Goal: Information Seeking & Learning: Find specific fact

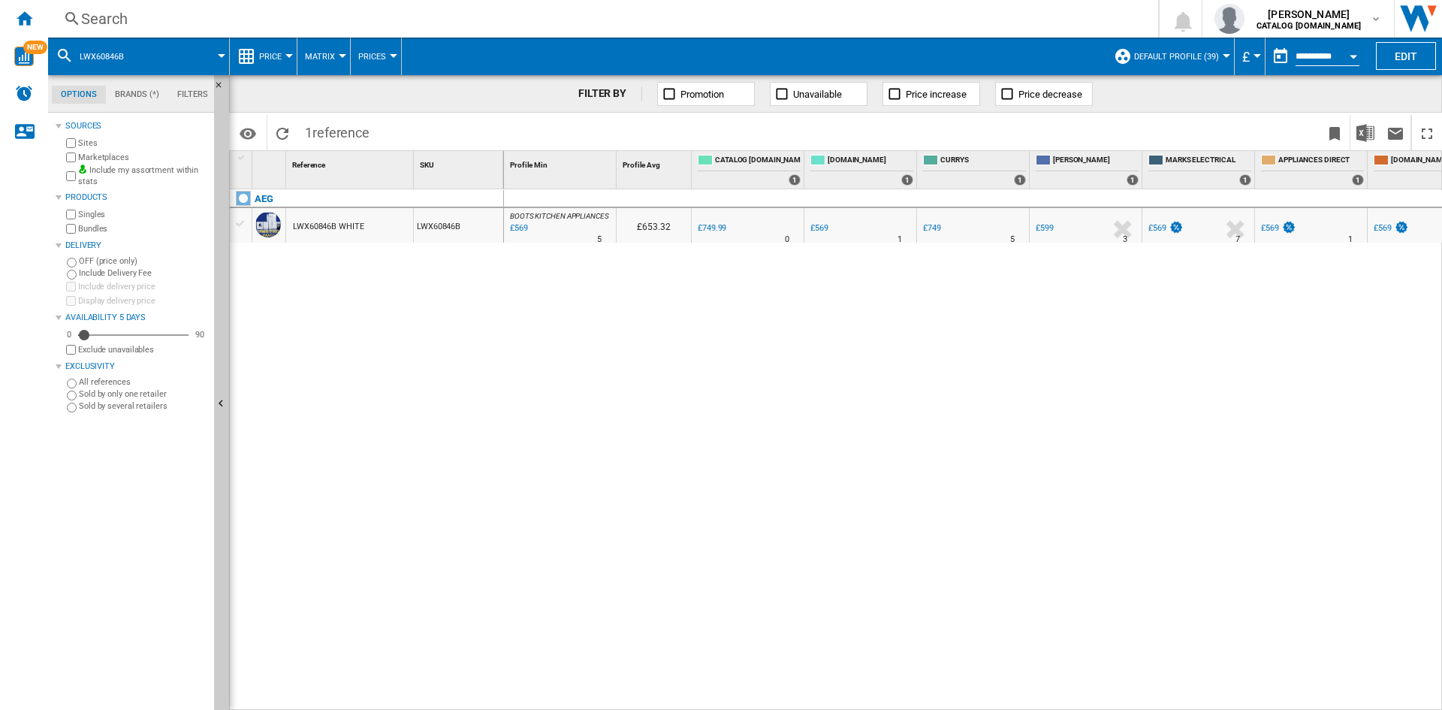
click at [936, 24] on div "Search" at bounding box center [600, 18] width 1038 height 21
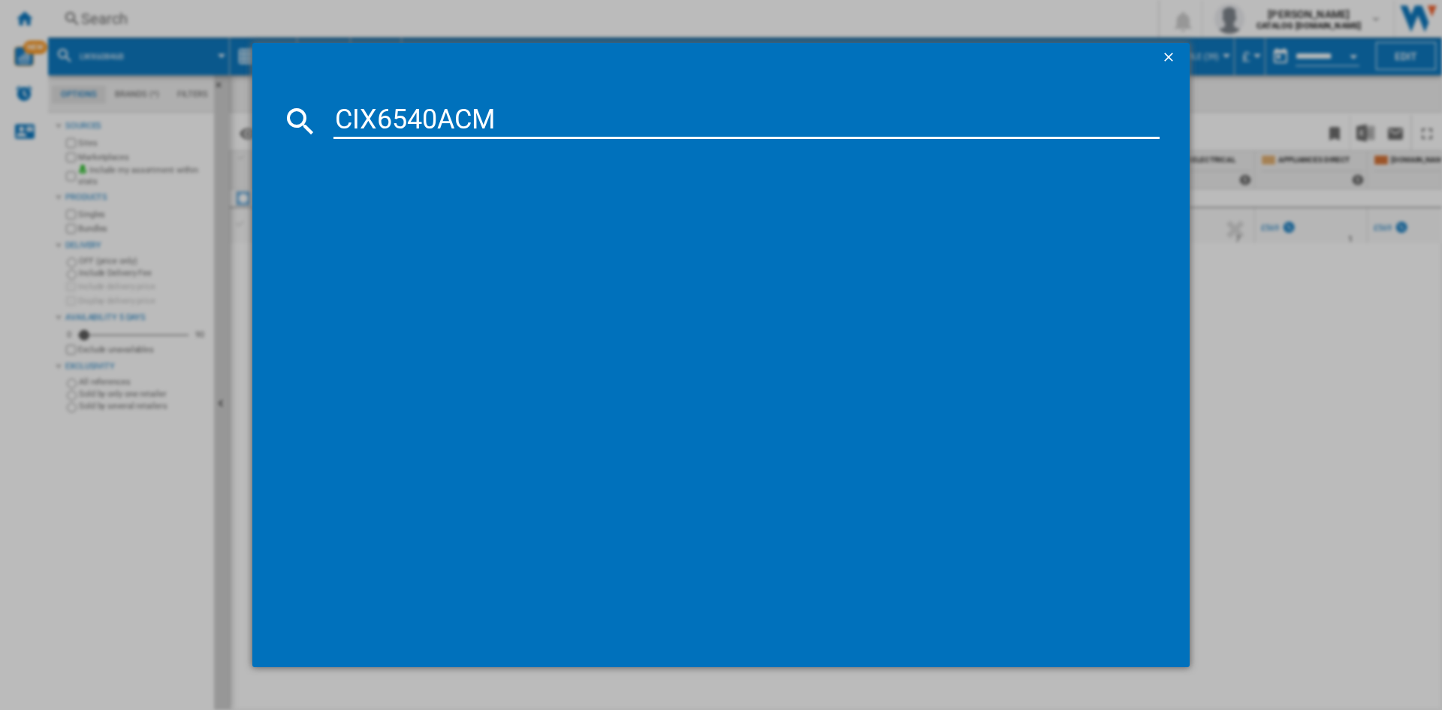
type input "CIX6540ACM"
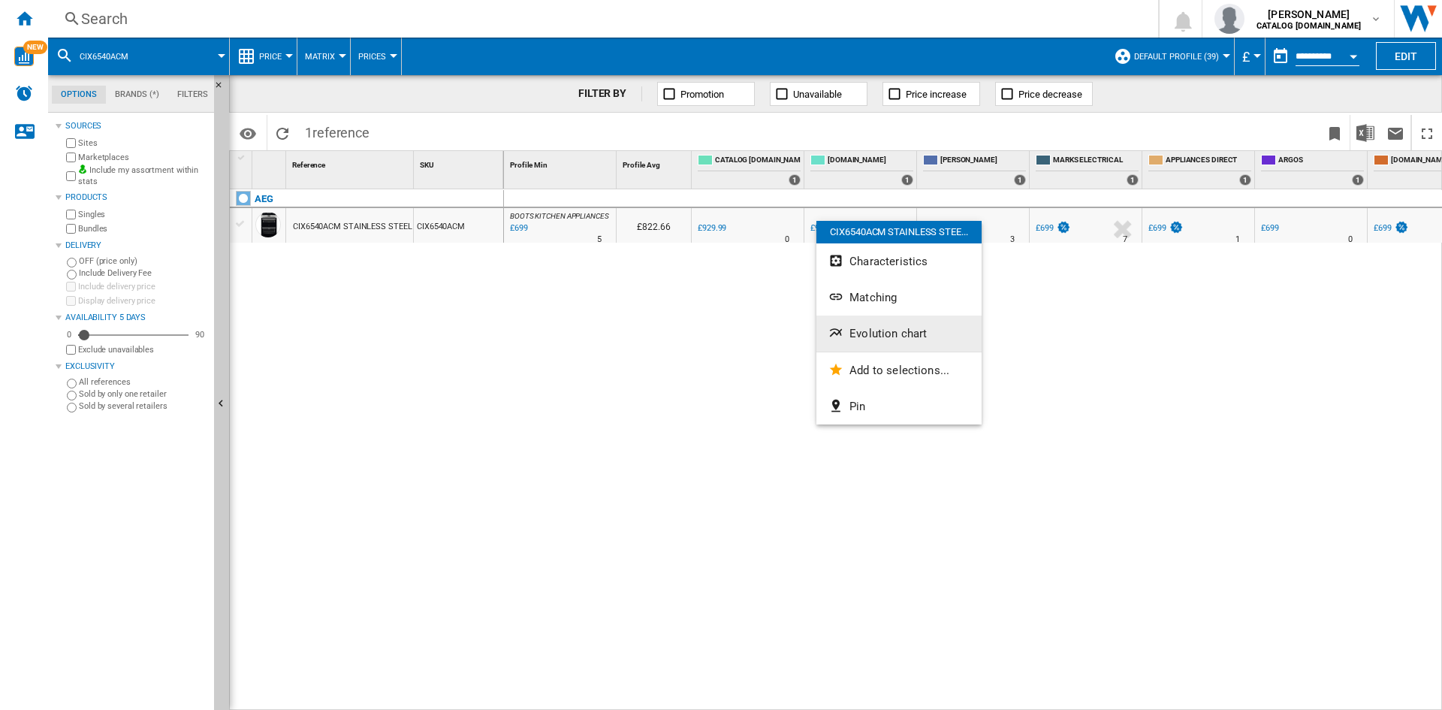
click at [885, 334] on span "Evolution chart" at bounding box center [887, 334] width 77 height 14
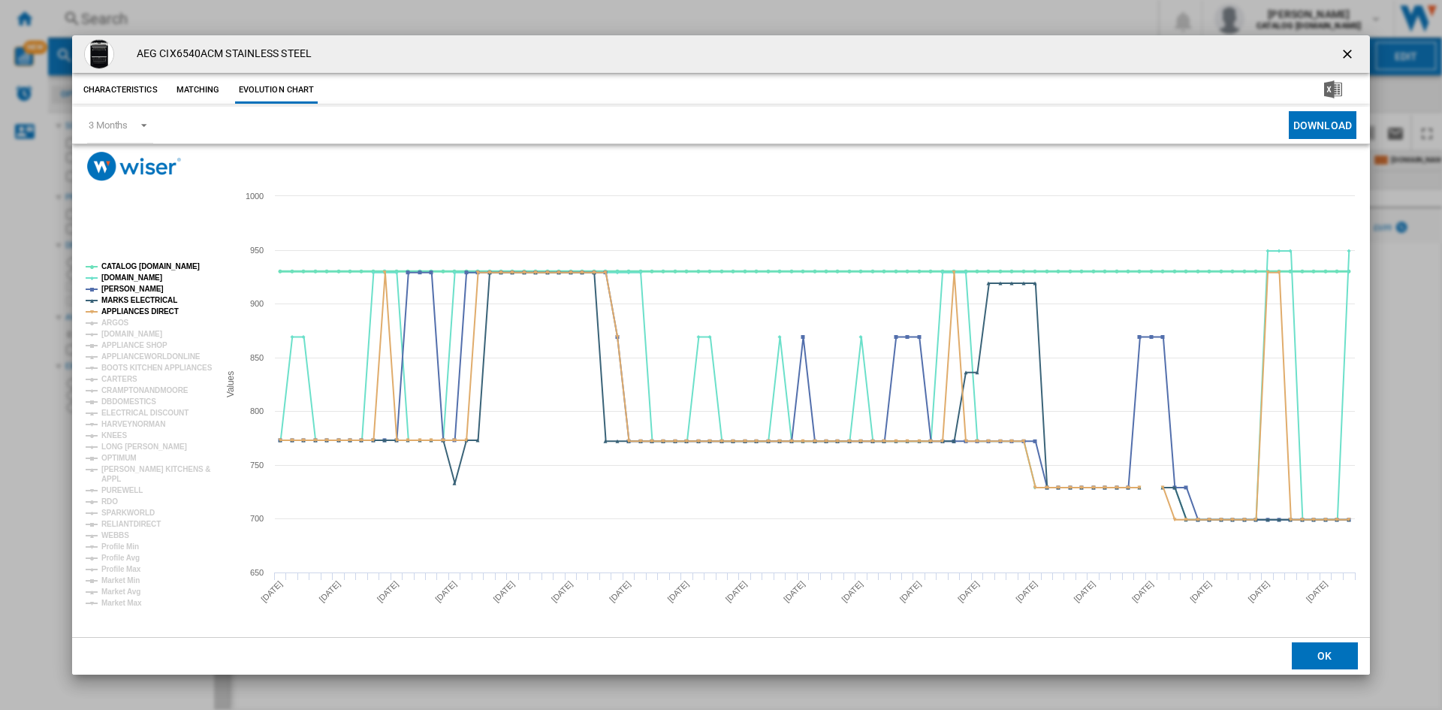
click at [158, 270] on tspan "CATALOG [DOMAIN_NAME]" at bounding box center [150, 266] width 98 height 8
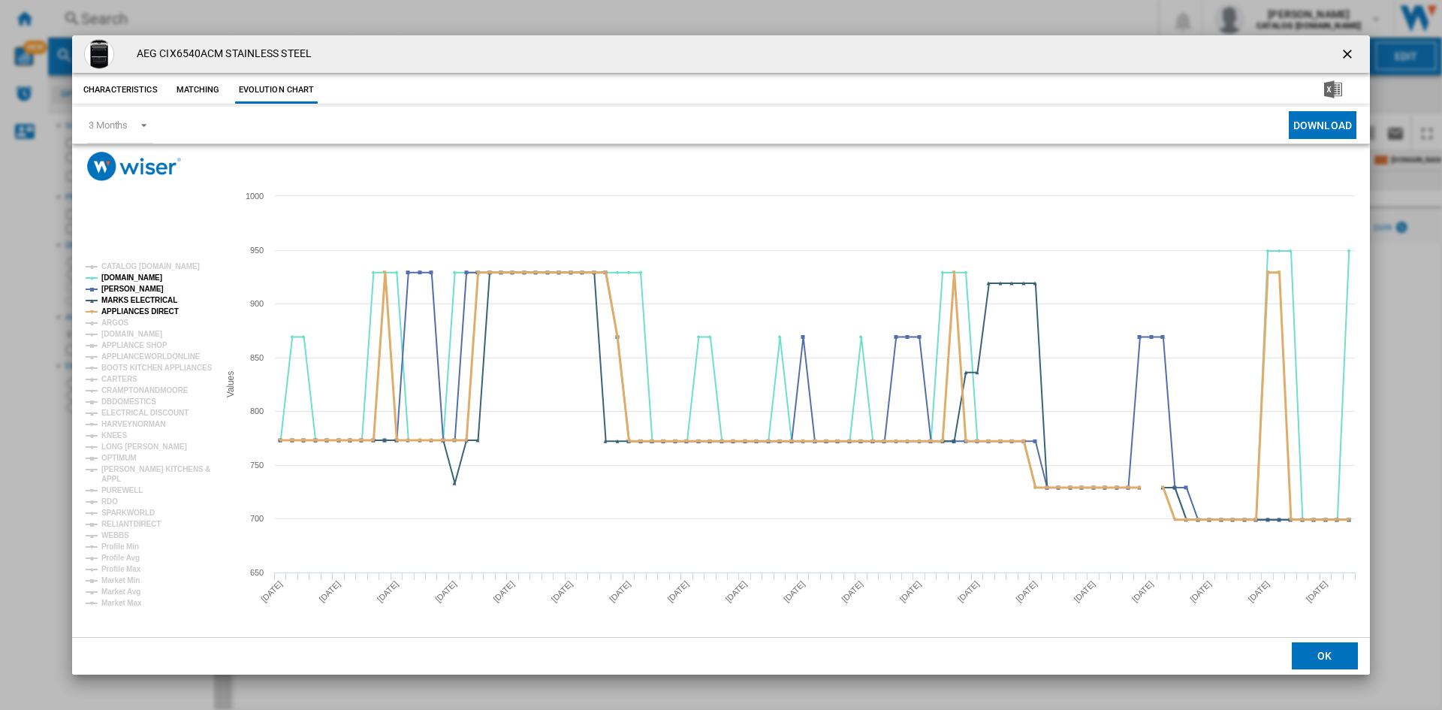
click at [144, 308] on tspan "APPLIANCES DIRECT" at bounding box center [139, 311] width 77 height 8
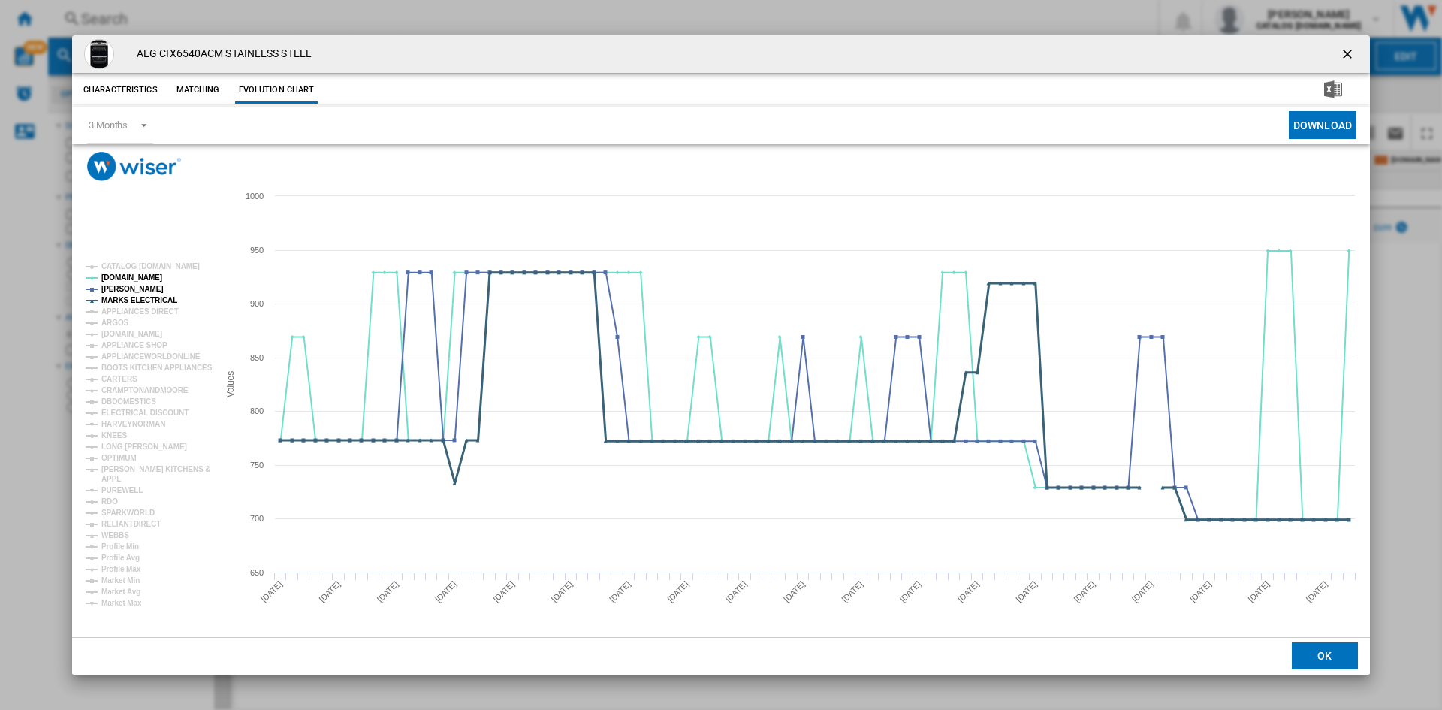
click at [142, 301] on tspan "MARKS ELECTRICAL" at bounding box center [139, 300] width 76 height 8
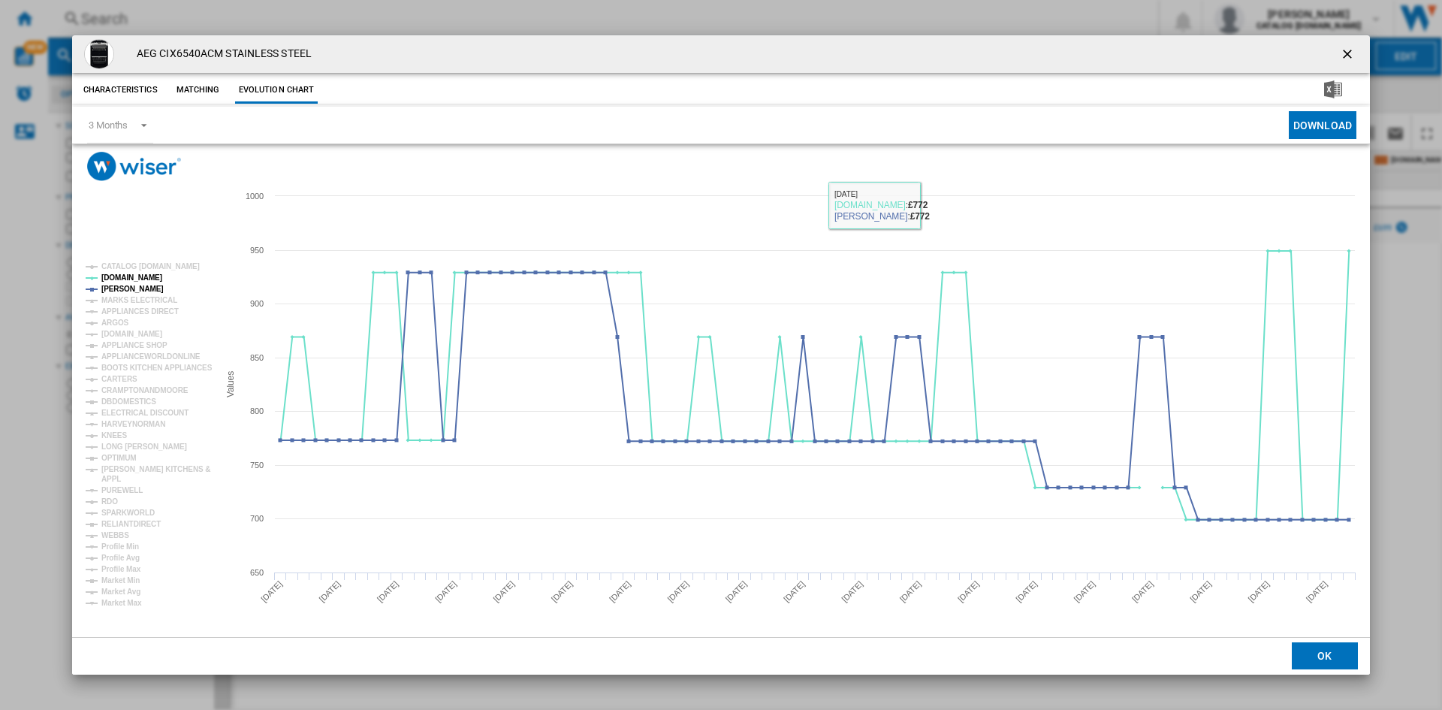
click at [932, 194] on rect "Product popup" at bounding box center [721, 408] width 1298 height 455
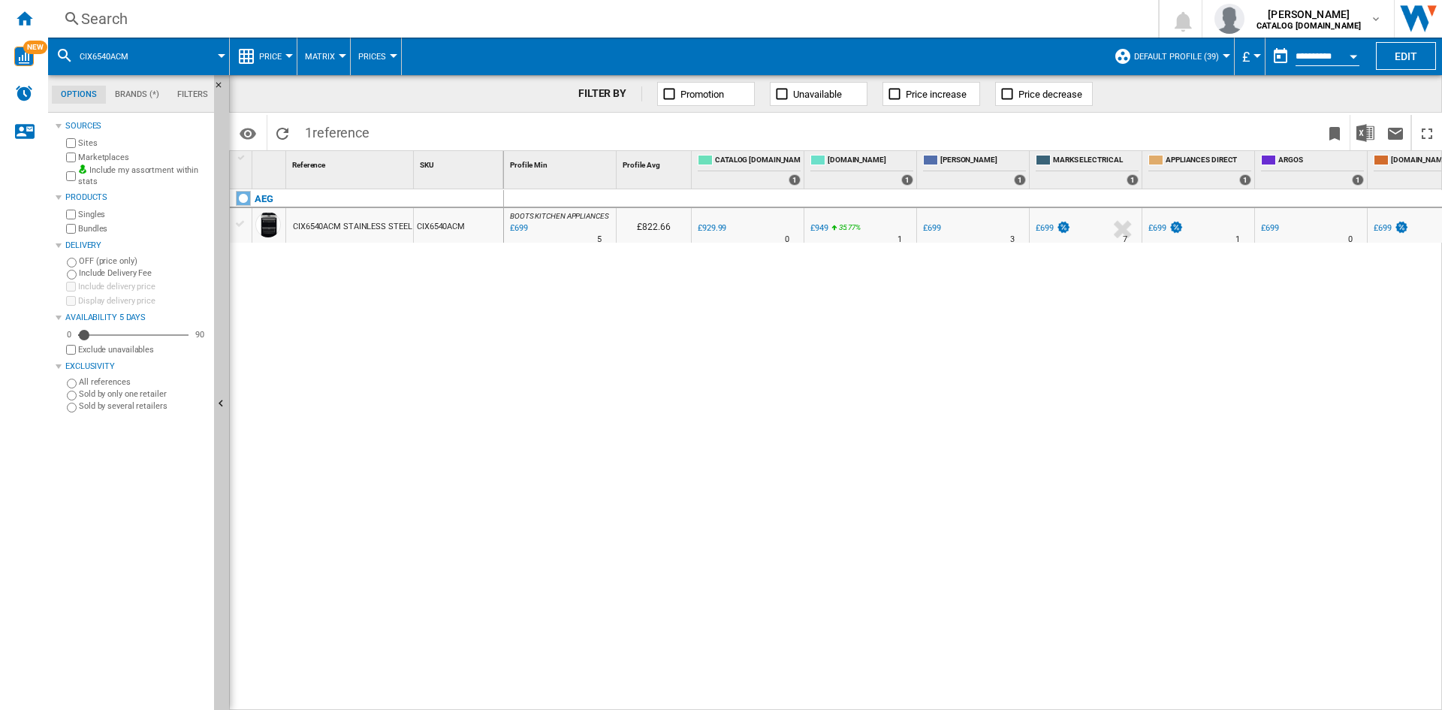
click at [818, 26] on div "Search" at bounding box center [600, 18] width 1038 height 21
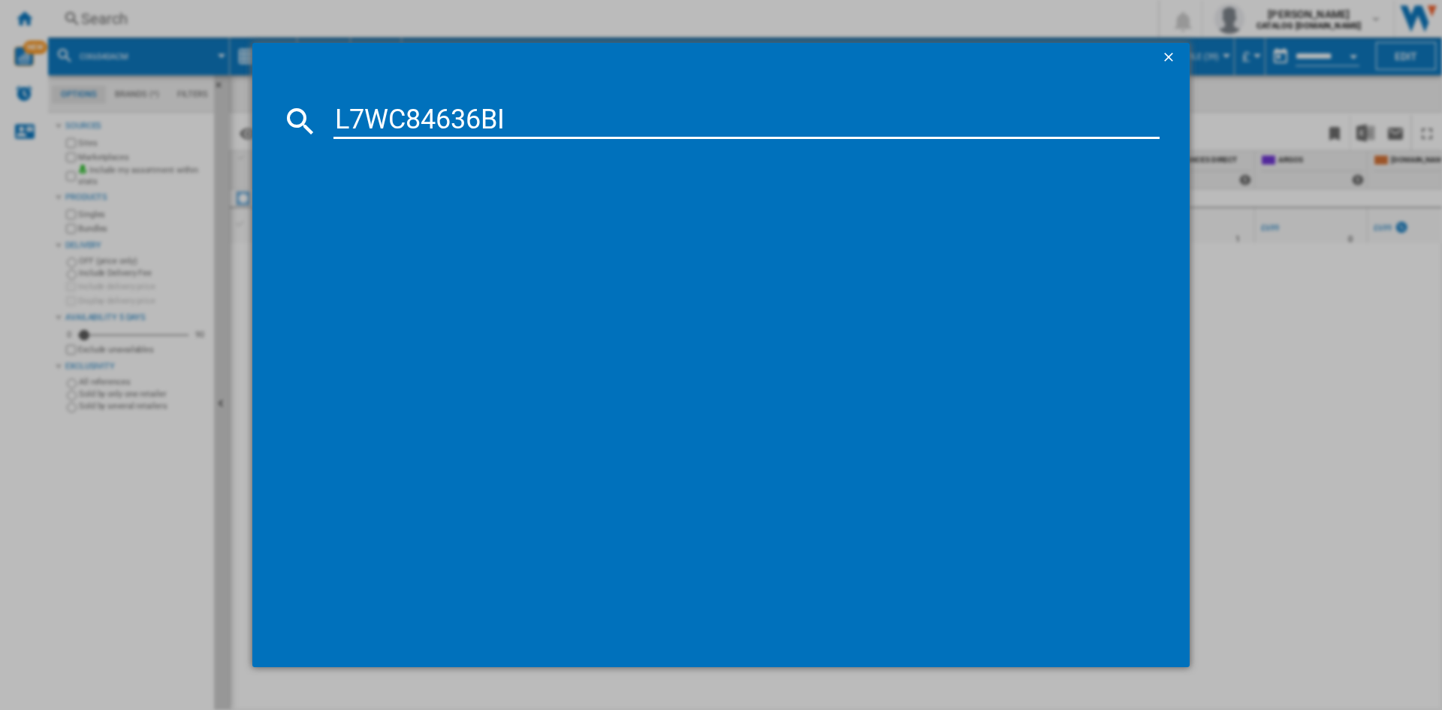
type input "L7WC84636BI"
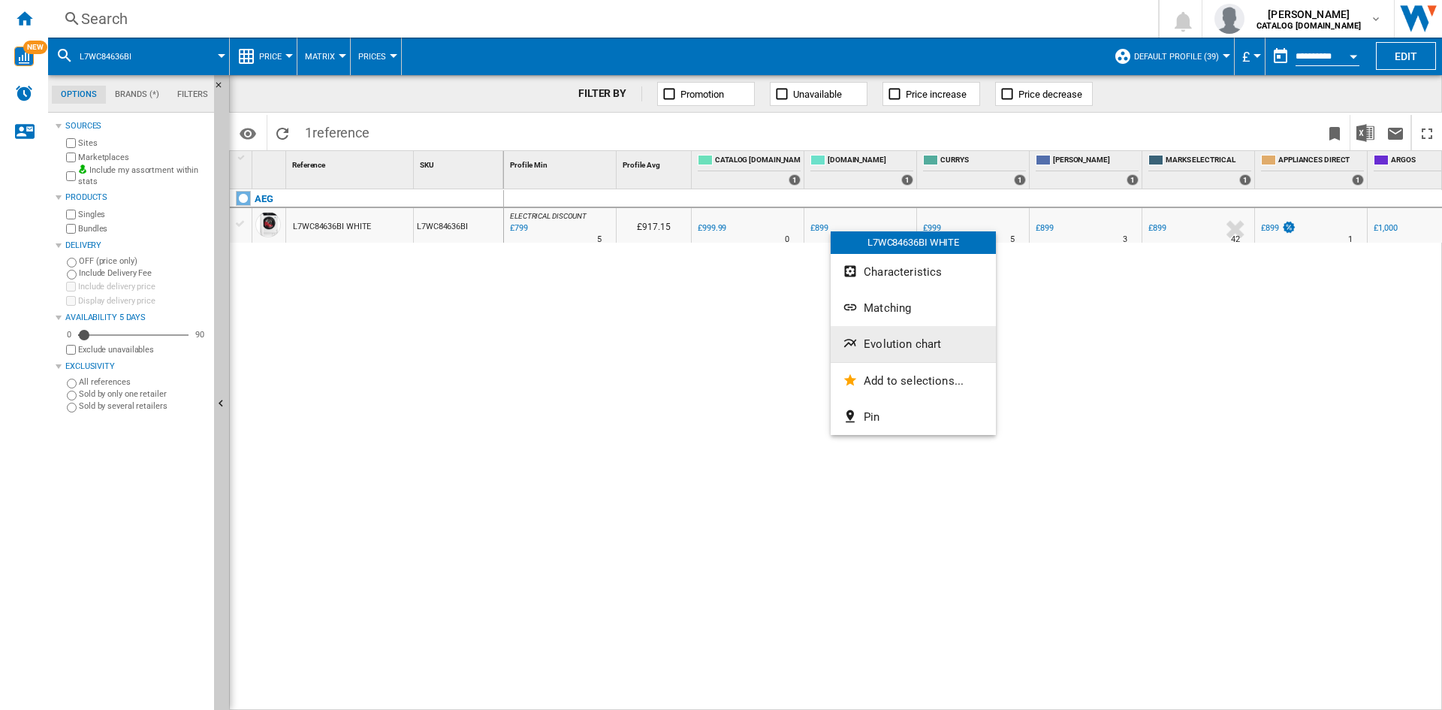
drag, startPoint x: 882, startPoint y: 324, endPoint x: 893, endPoint y: 338, distance: 18.2
click at [893, 338] on div "L7WC84636BI WHITE Characteristics Matching Evolution chart Add to selections...…" at bounding box center [912, 332] width 165 height 203
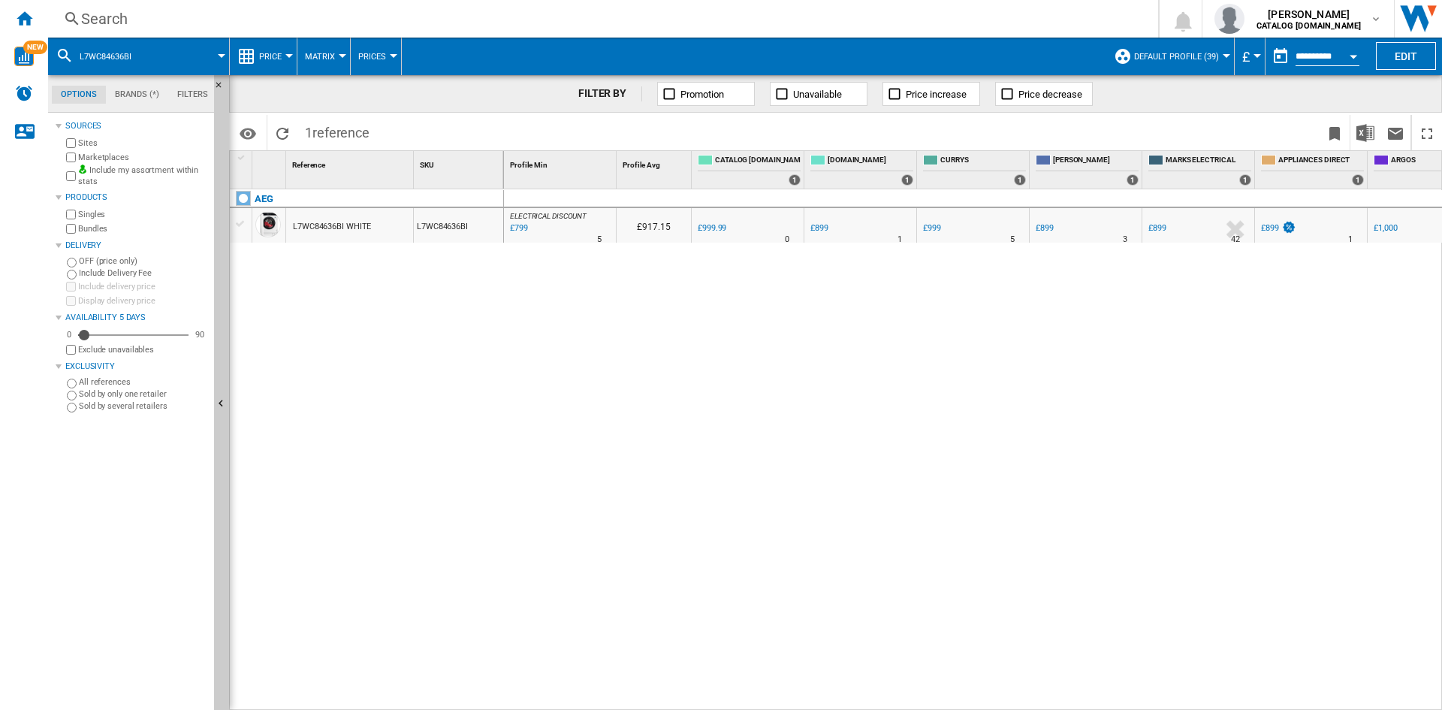
click at [893, 338] on div "ELECTRICAL DISCOUNT : UK ELECTRICAL DISCOUNT -20.1 % £799 % N/A 5 ELECTRICAL DI…" at bounding box center [973, 449] width 939 height 521
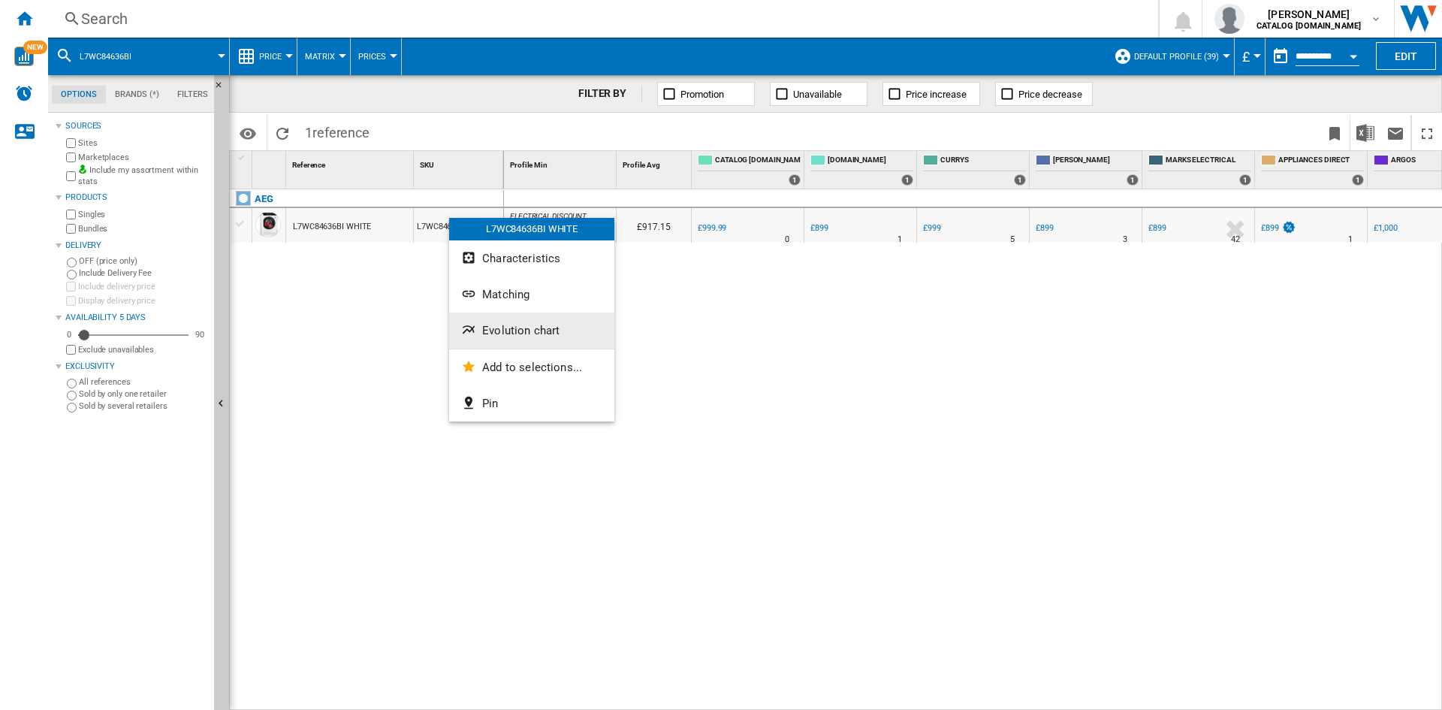
click at [528, 321] on button "Evolution chart" at bounding box center [531, 330] width 165 height 36
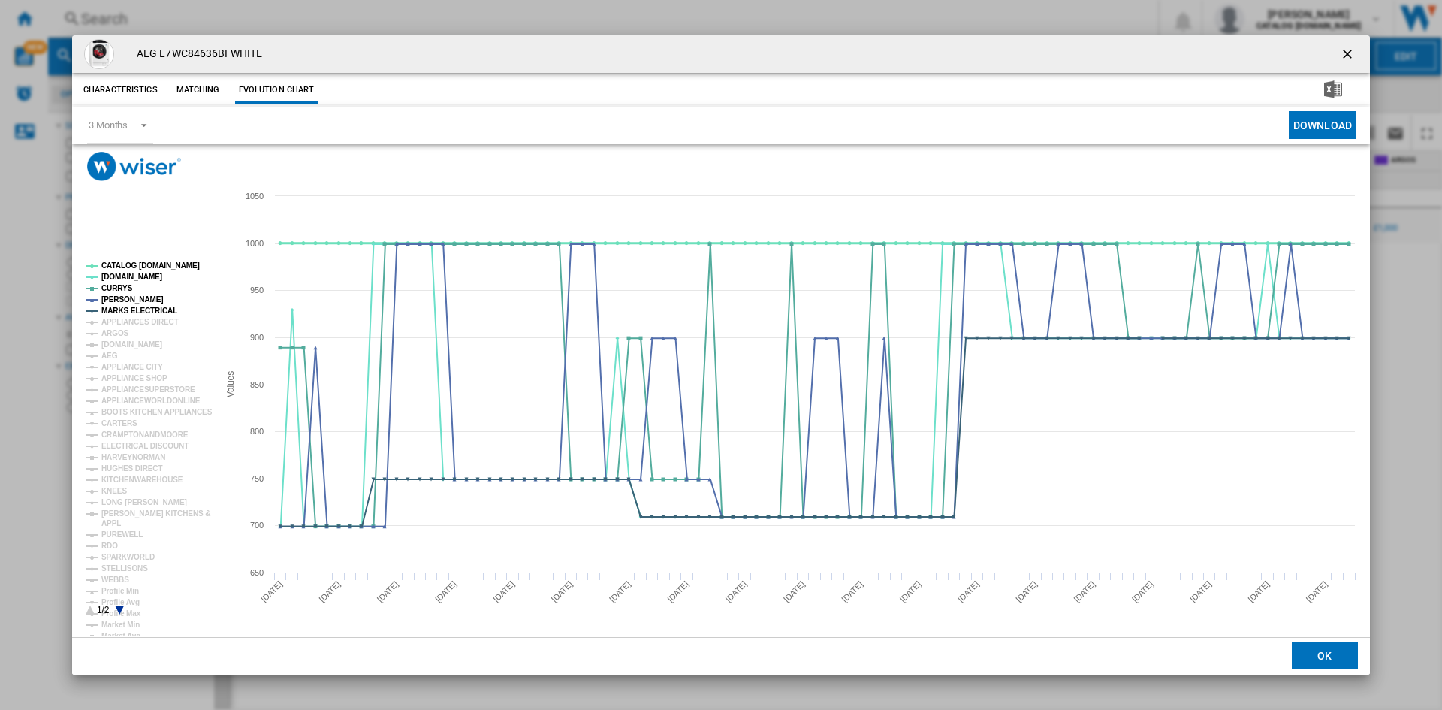
click at [128, 265] on tspan "CATALOG [DOMAIN_NAME]" at bounding box center [150, 265] width 98 height 8
click at [144, 308] on tspan "MARKS ELECTRICAL" at bounding box center [139, 310] width 76 height 8
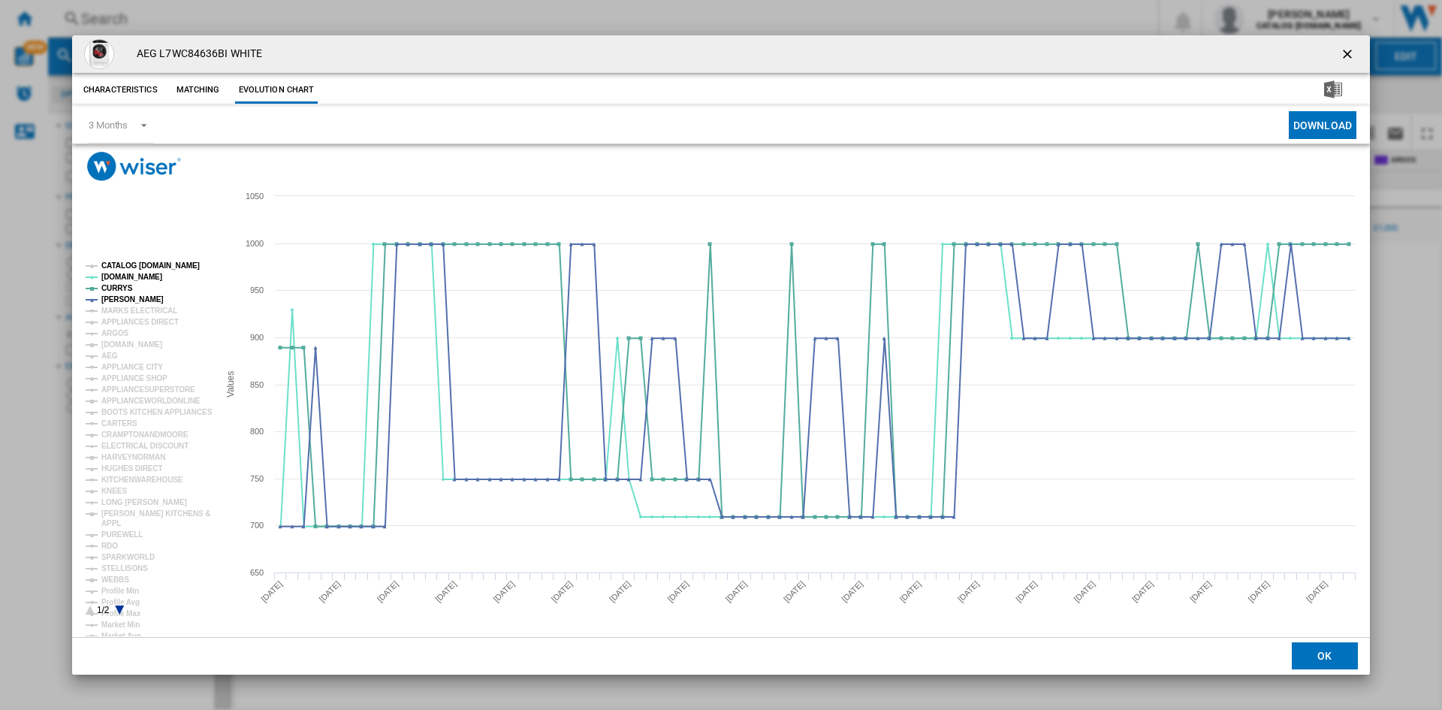
click at [172, 267] on tspan "CATALOG [DOMAIN_NAME]" at bounding box center [150, 265] width 98 height 8
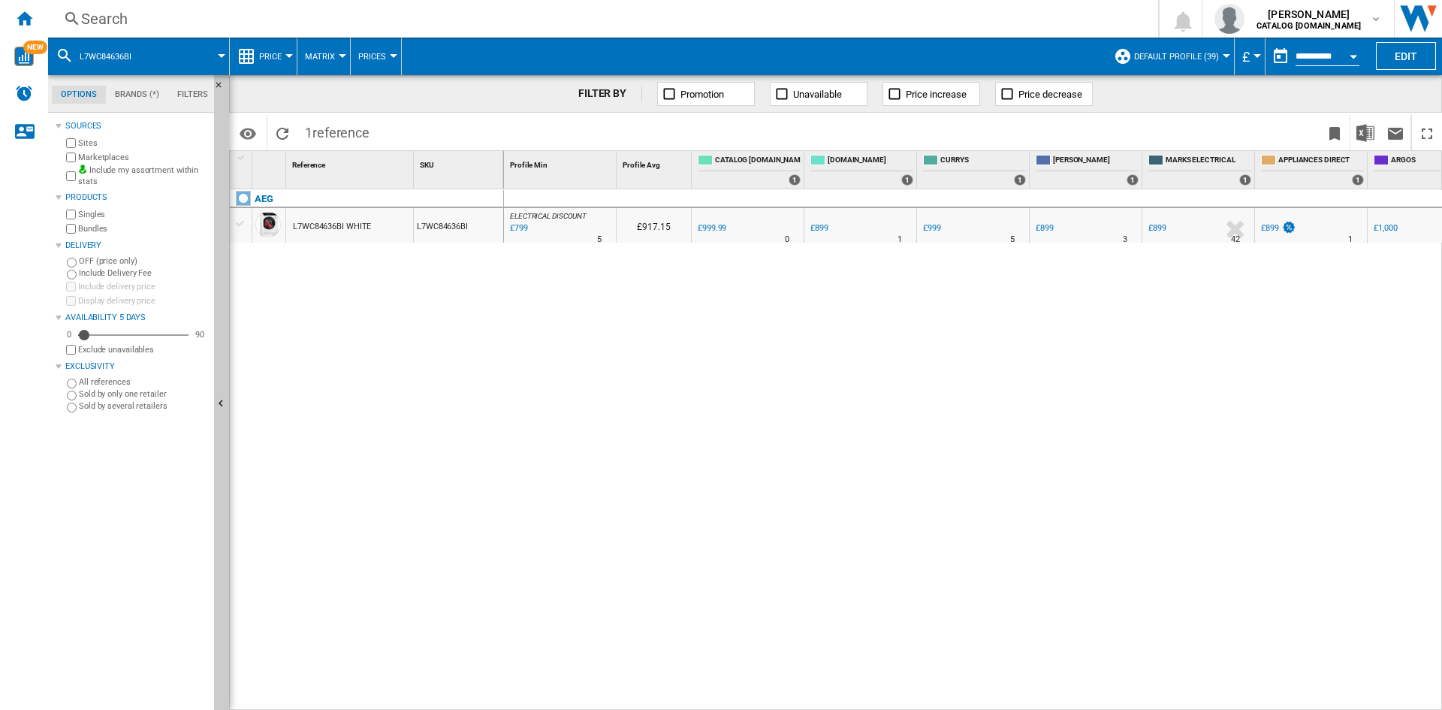
click at [732, 26] on div "Search" at bounding box center [600, 18] width 1038 height 21
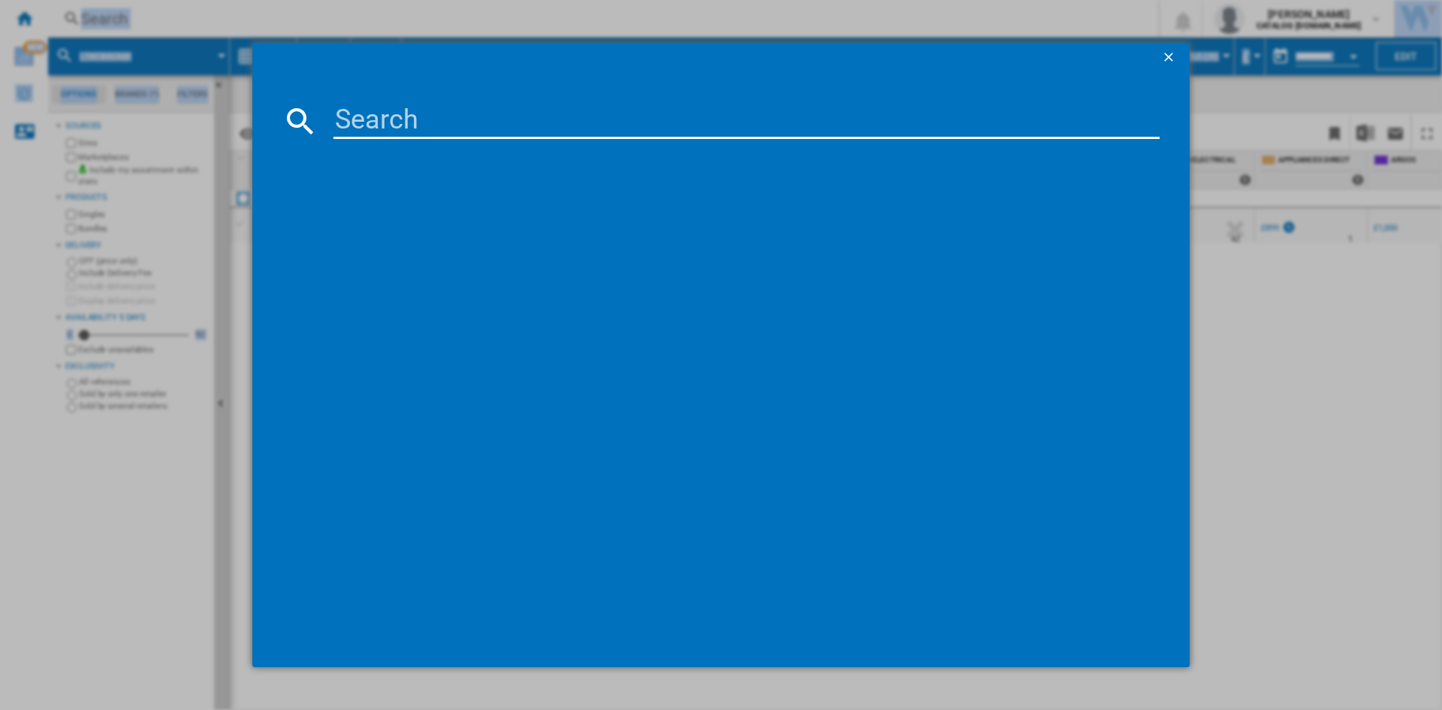
click at [732, 26] on div at bounding box center [721, 355] width 1442 height 710
click at [685, 123] on input at bounding box center [746, 121] width 826 height 36
paste input "LWX60846B"
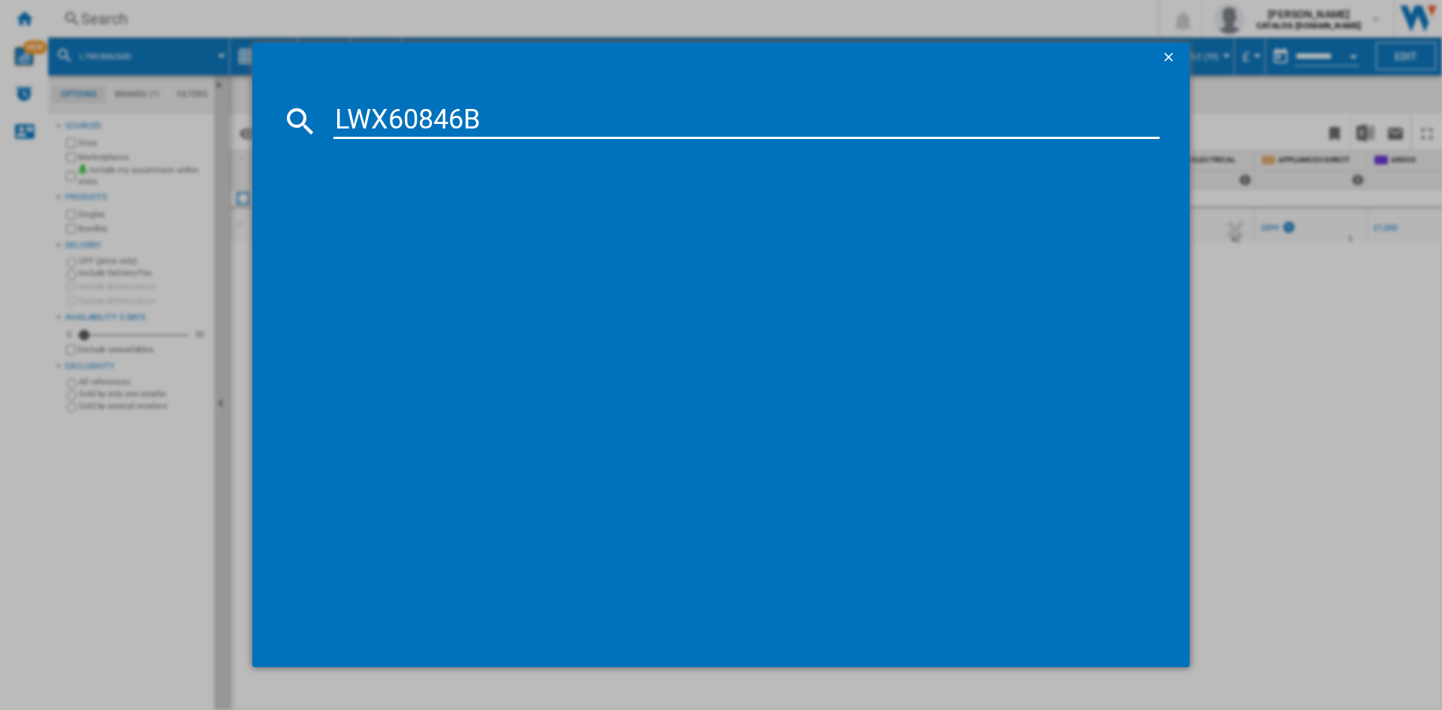
type input "LWX60846B"
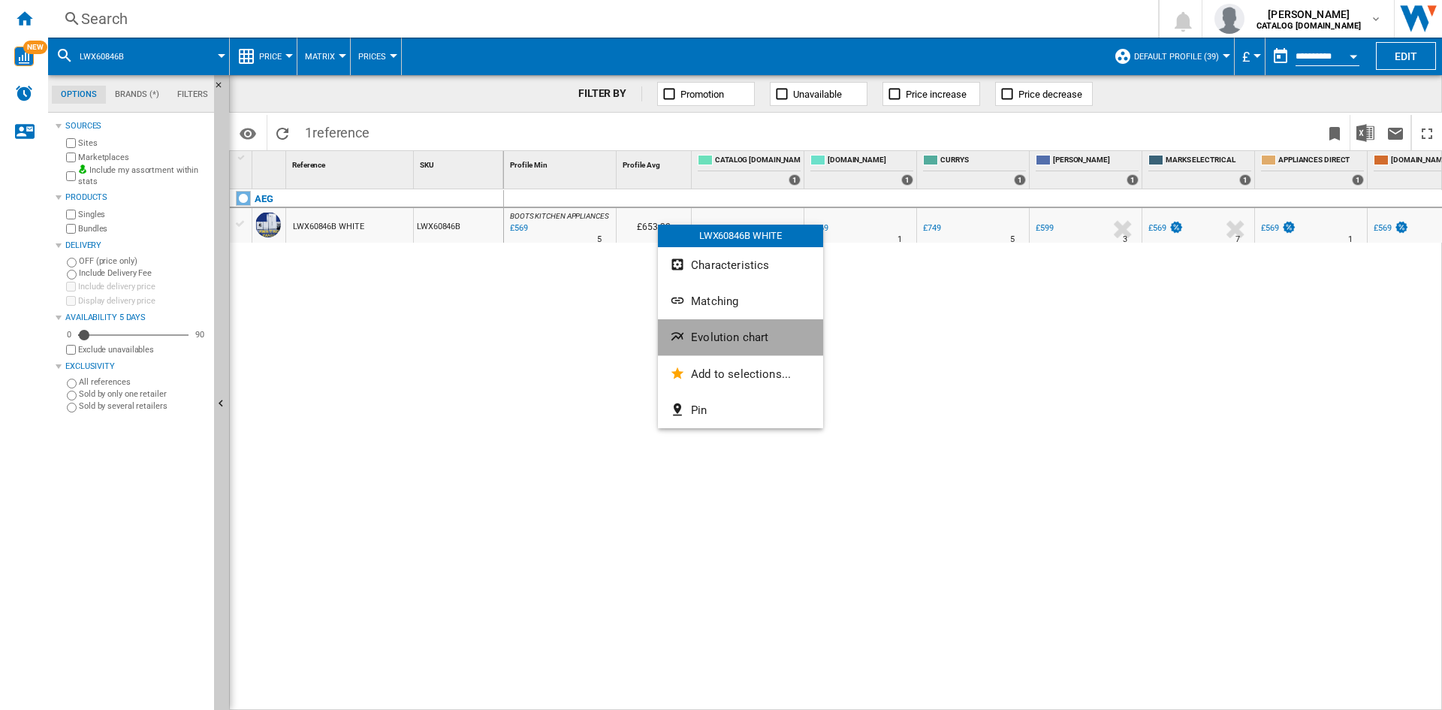
click at [684, 326] on button "Evolution chart" at bounding box center [740, 337] width 165 height 36
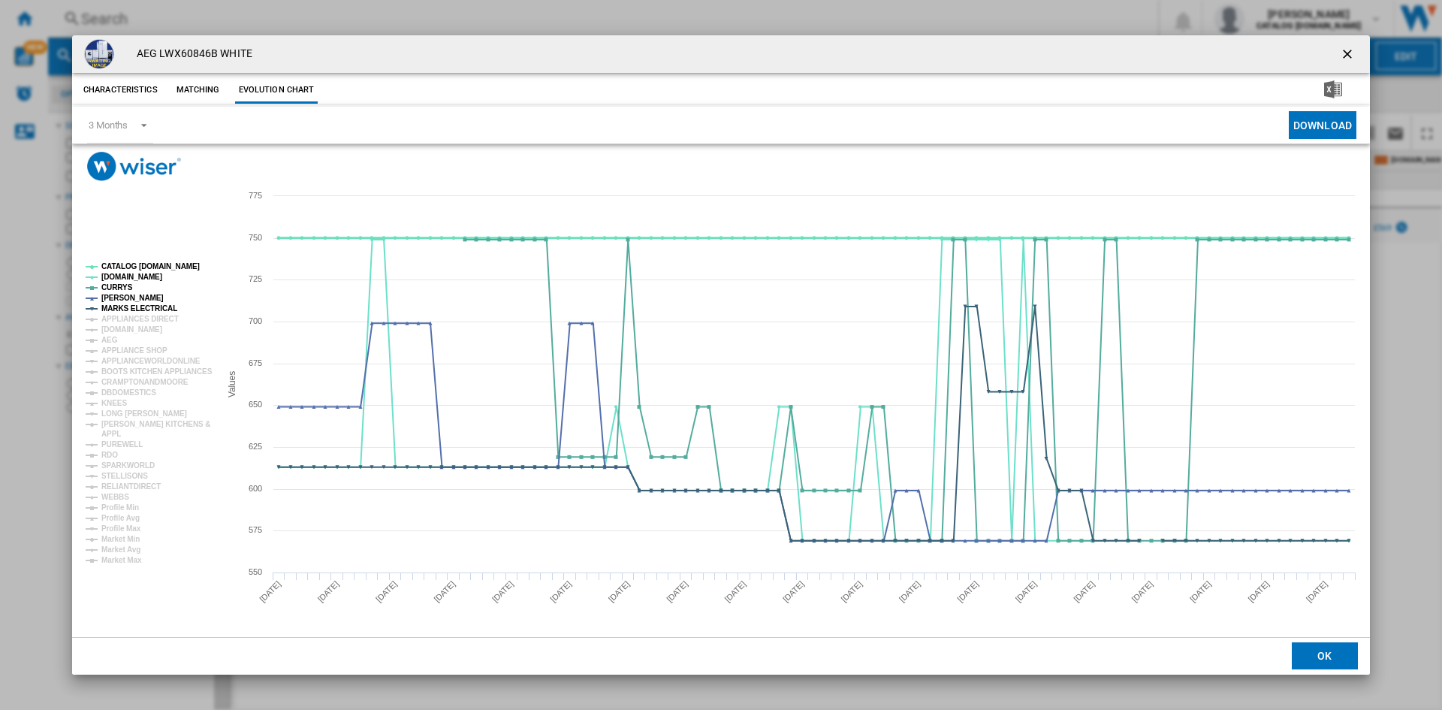
click at [134, 270] on tspan "CATALOG [DOMAIN_NAME]" at bounding box center [150, 266] width 98 height 8
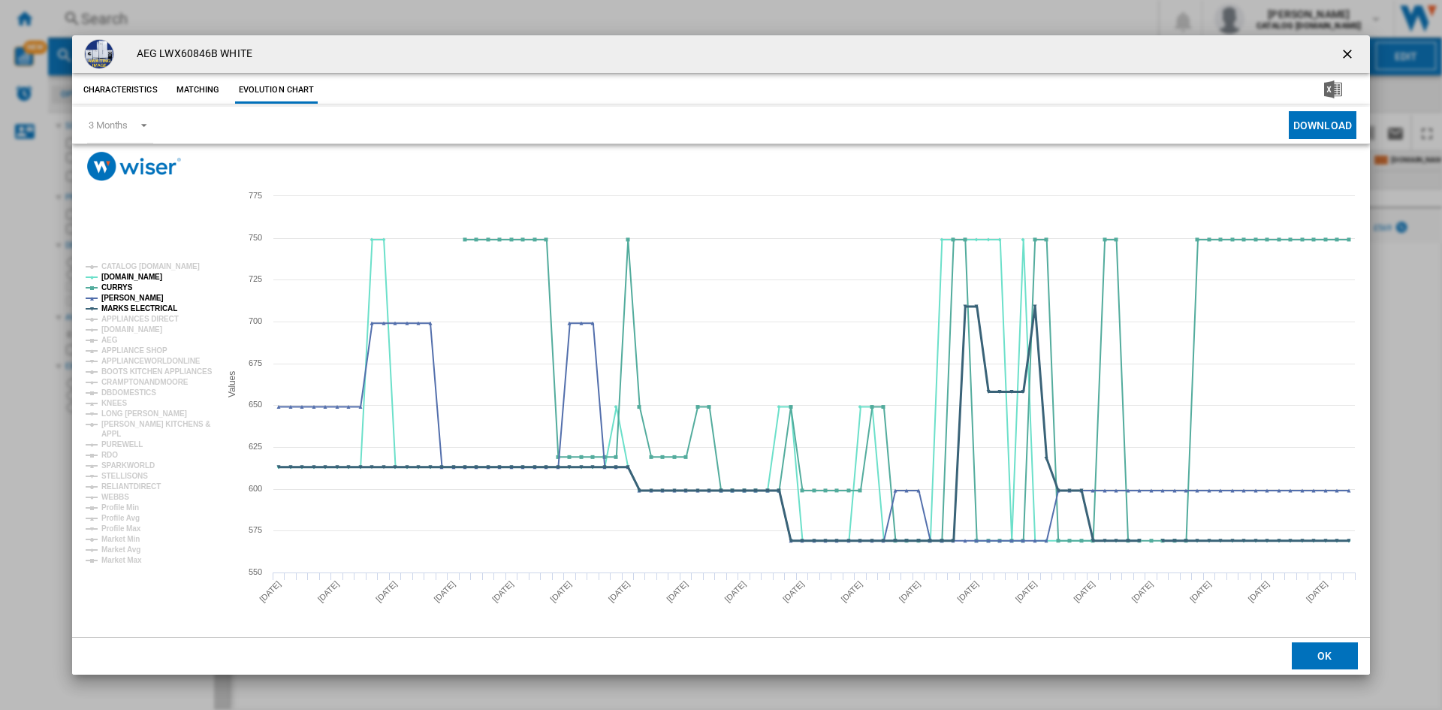
click at [125, 311] on tspan "MARKS ELECTRICAL" at bounding box center [139, 308] width 76 height 8
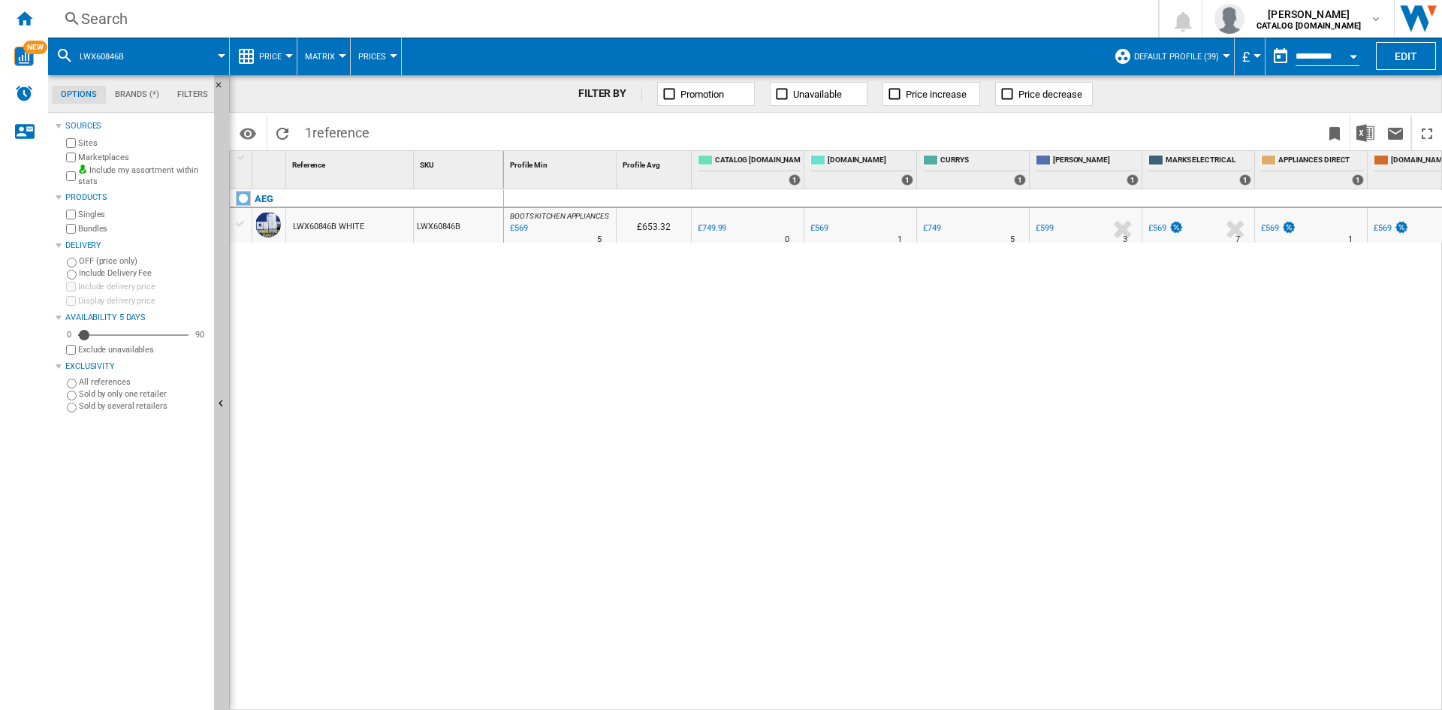
click at [420, 13] on div "Search" at bounding box center [600, 18] width 1038 height 21
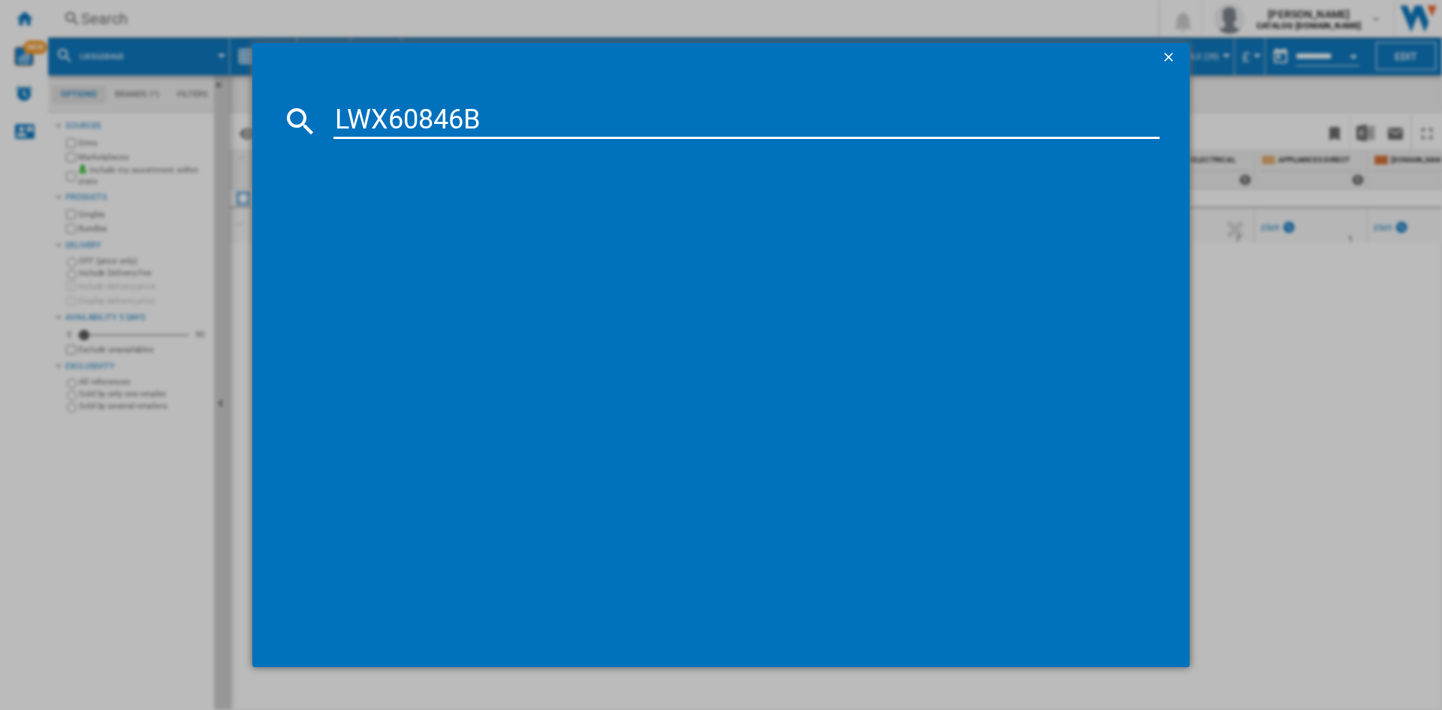
type input "LWX60846B"
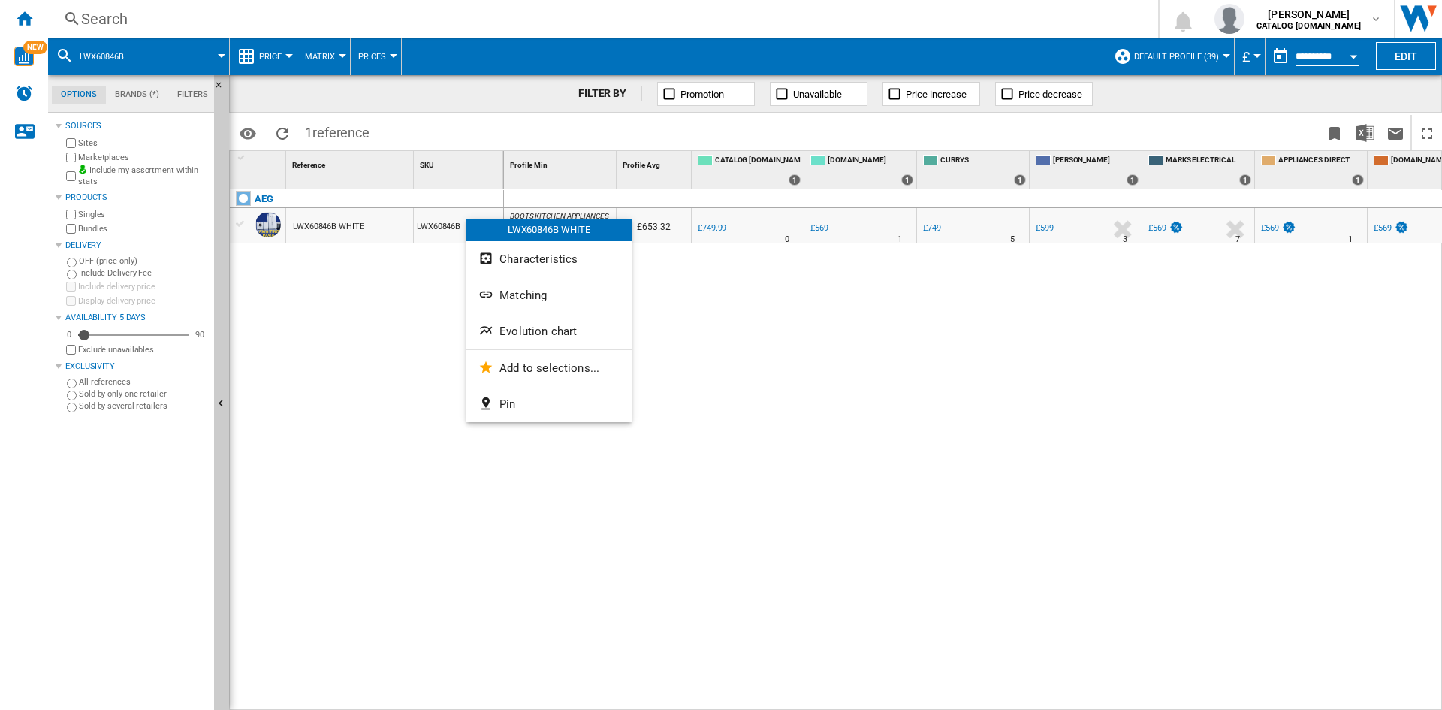
click at [378, 316] on div at bounding box center [721, 355] width 1442 height 710
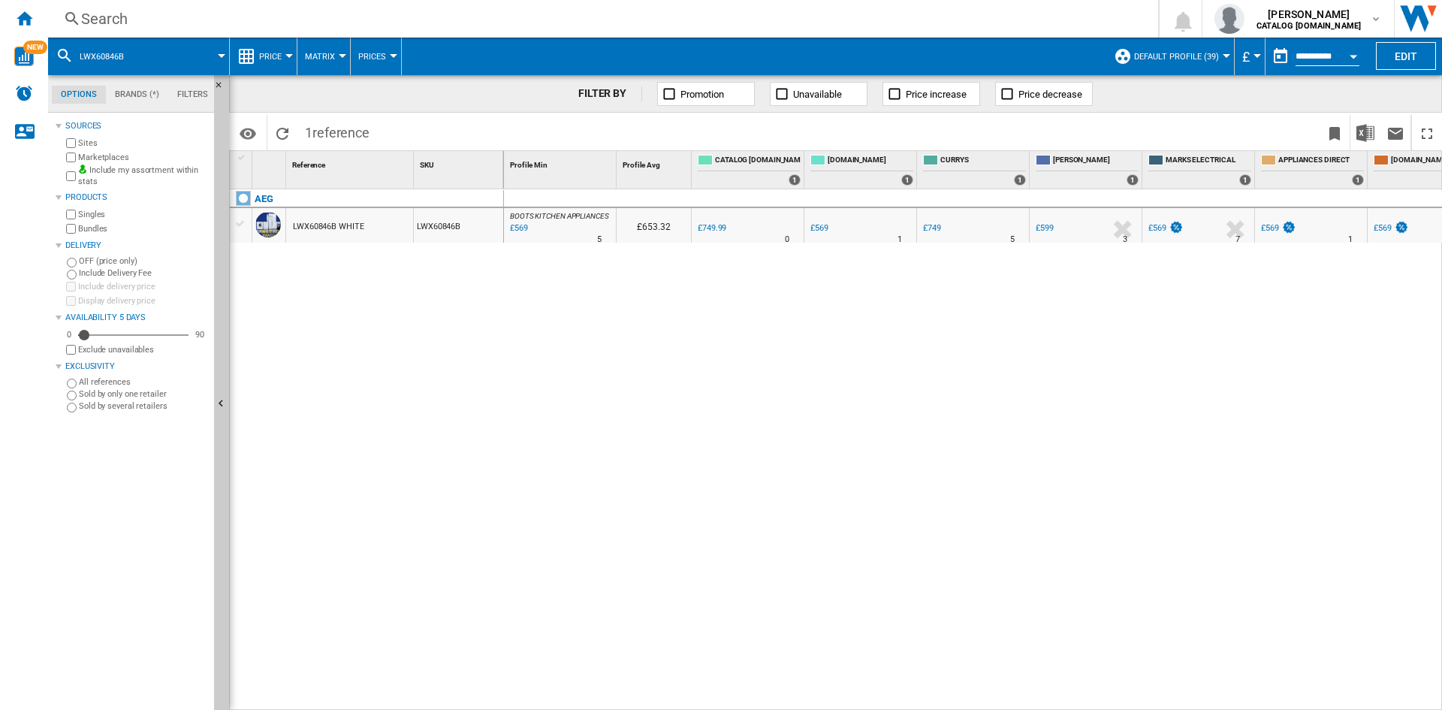
click at [927, 22] on div "Search" at bounding box center [600, 18] width 1038 height 21
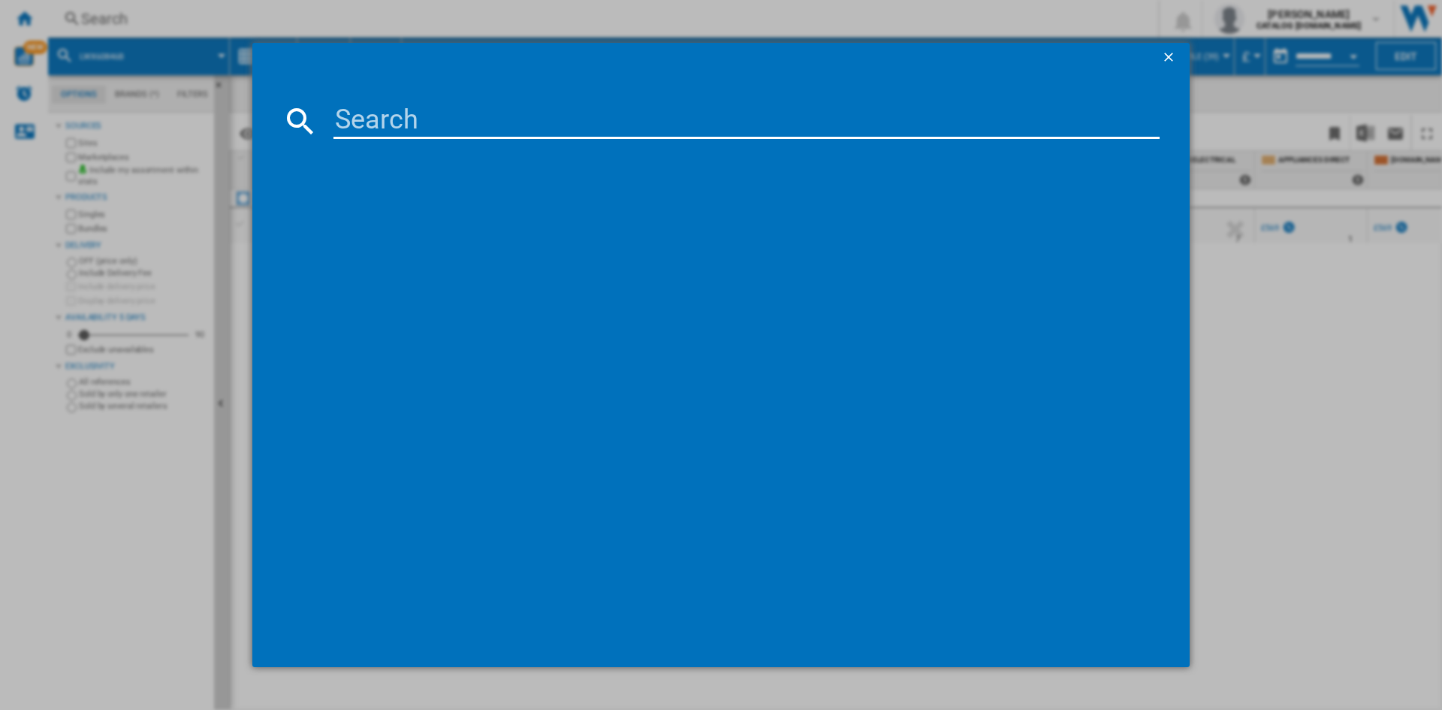
click at [849, 132] on input at bounding box center [746, 121] width 826 height 36
type input "TR718L4B"
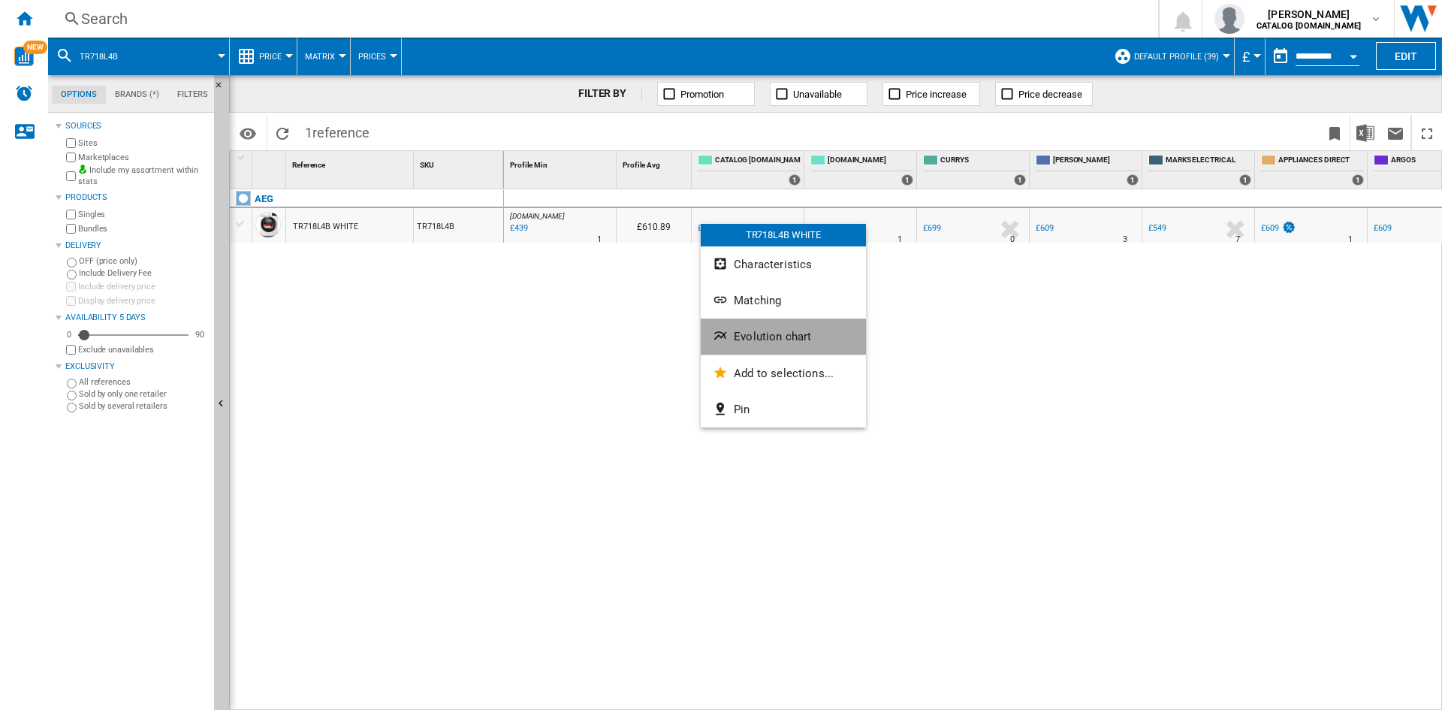
click at [759, 337] on span "Evolution chart" at bounding box center [772, 337] width 77 height 14
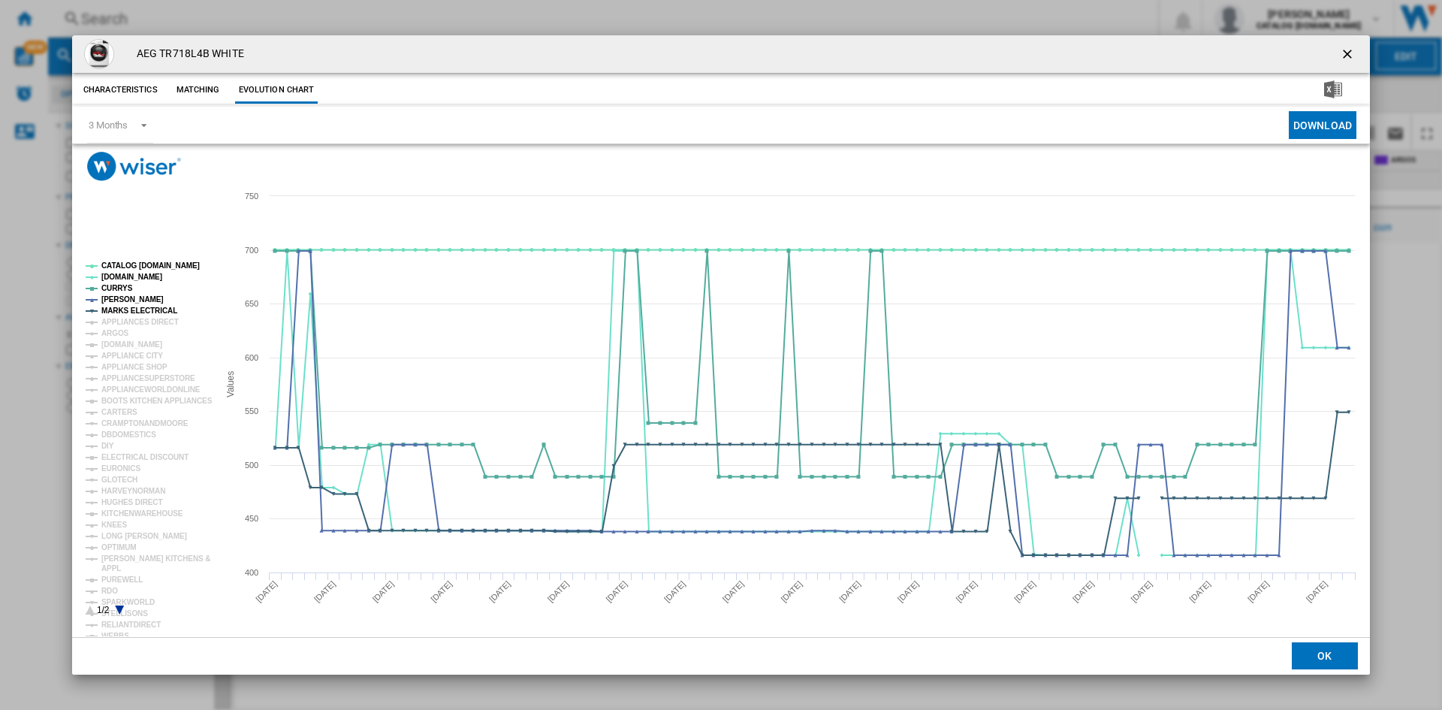
click at [158, 262] on rect "Product popup" at bounding box center [146, 438] width 133 height 365
click at [142, 267] on tspan "CATALOG [DOMAIN_NAME]" at bounding box center [150, 265] width 98 height 8
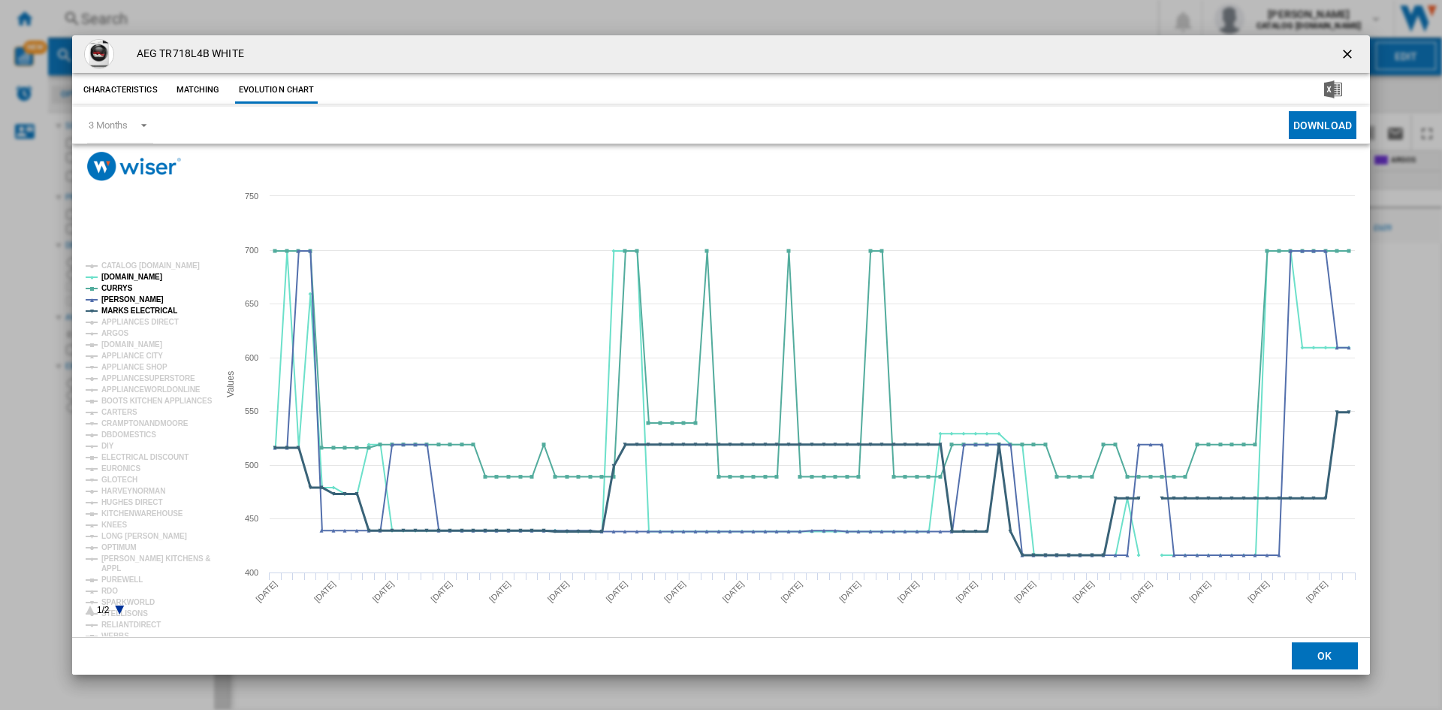
click at [143, 307] on tspan "MARKS ELECTRICAL" at bounding box center [139, 310] width 76 height 8
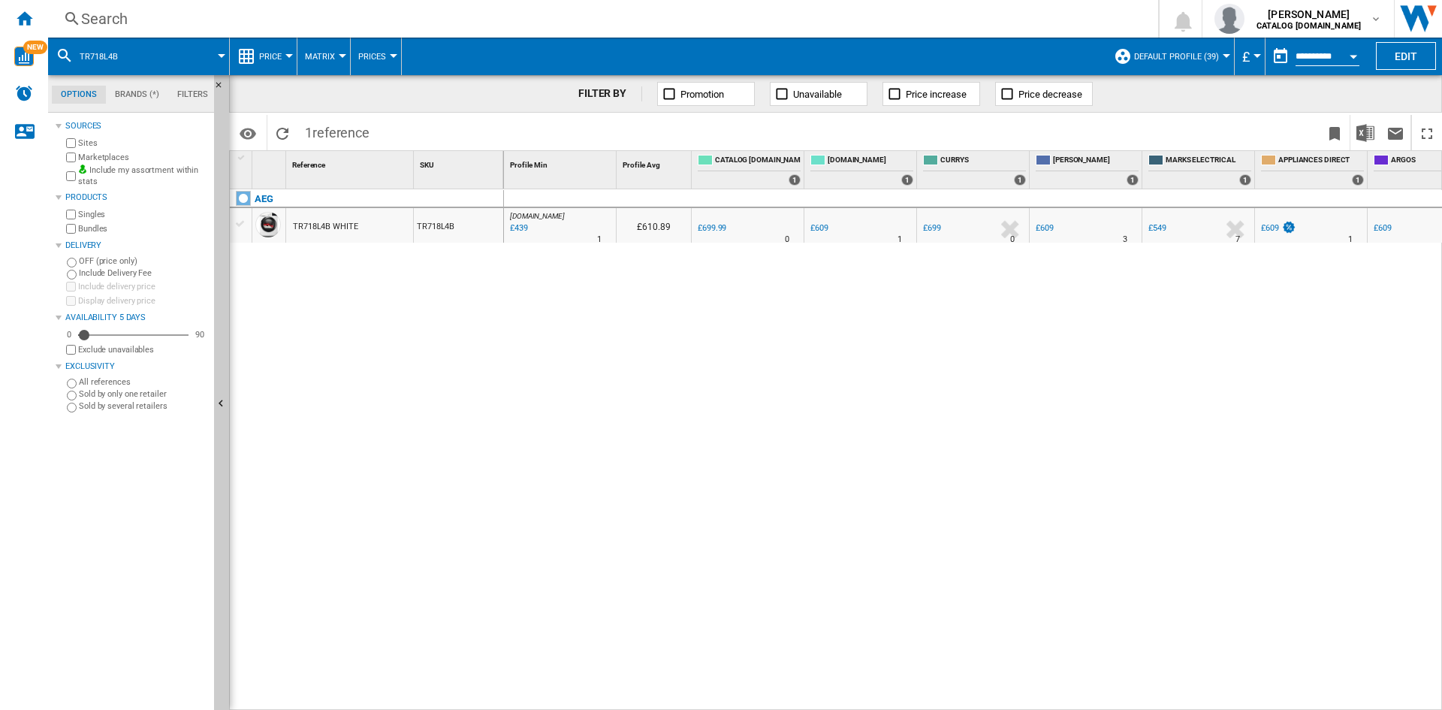
click at [981, 18] on div "Search" at bounding box center [600, 18] width 1038 height 21
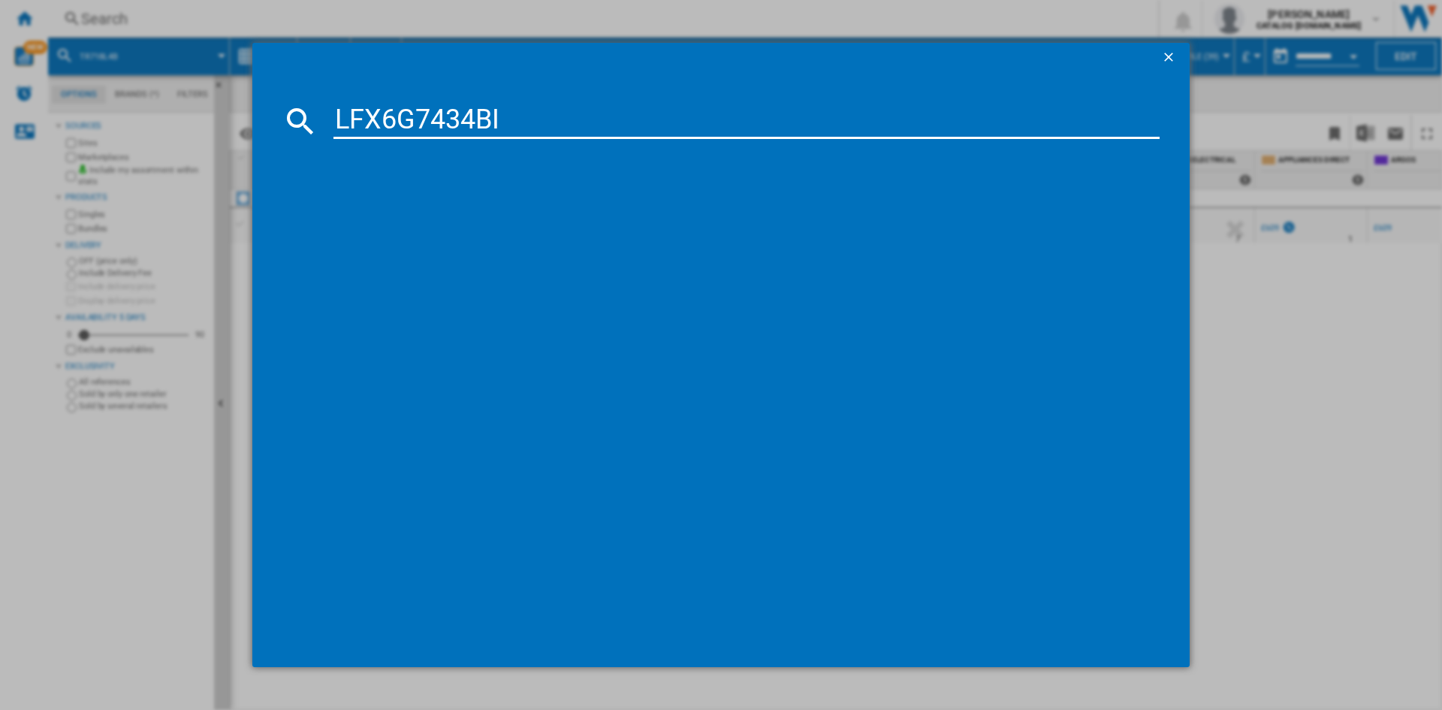
type input "LFX6G7434BI"
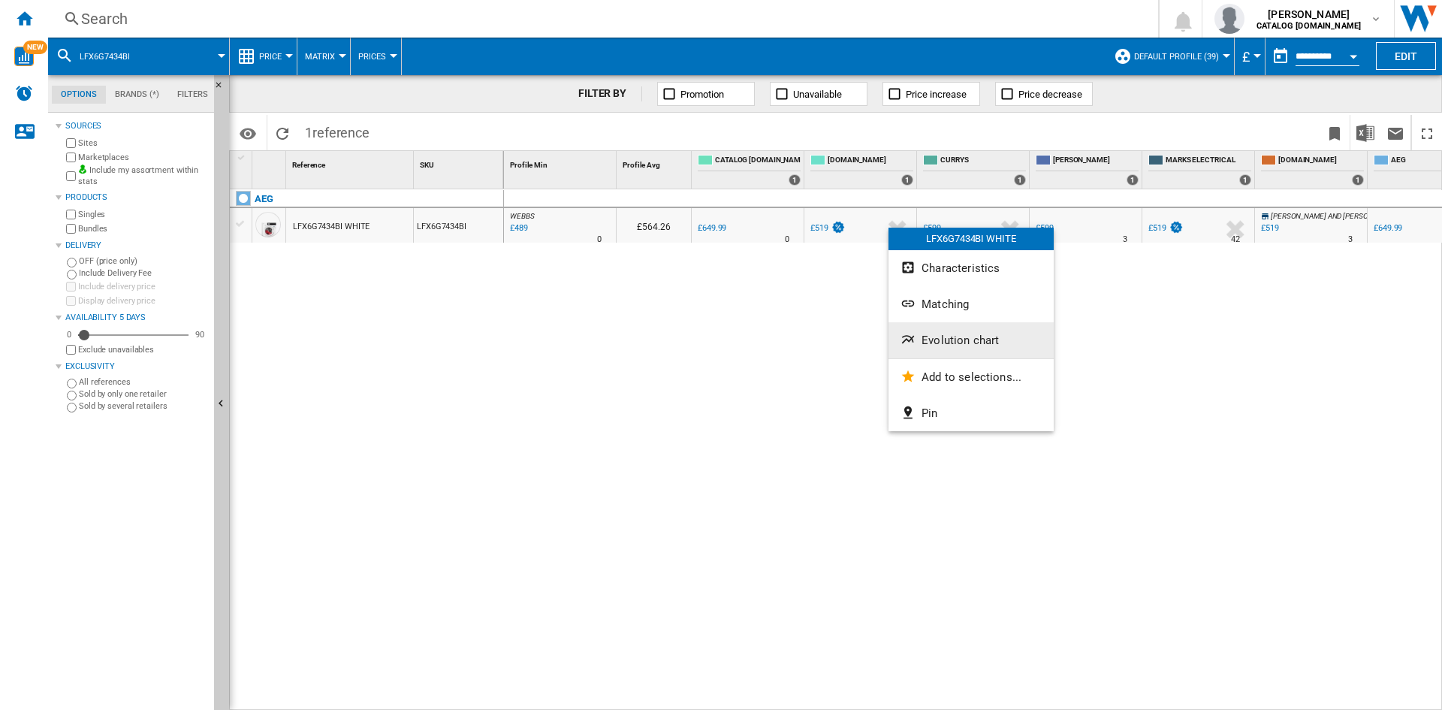
click at [948, 336] on span "Evolution chart" at bounding box center [959, 340] width 77 height 14
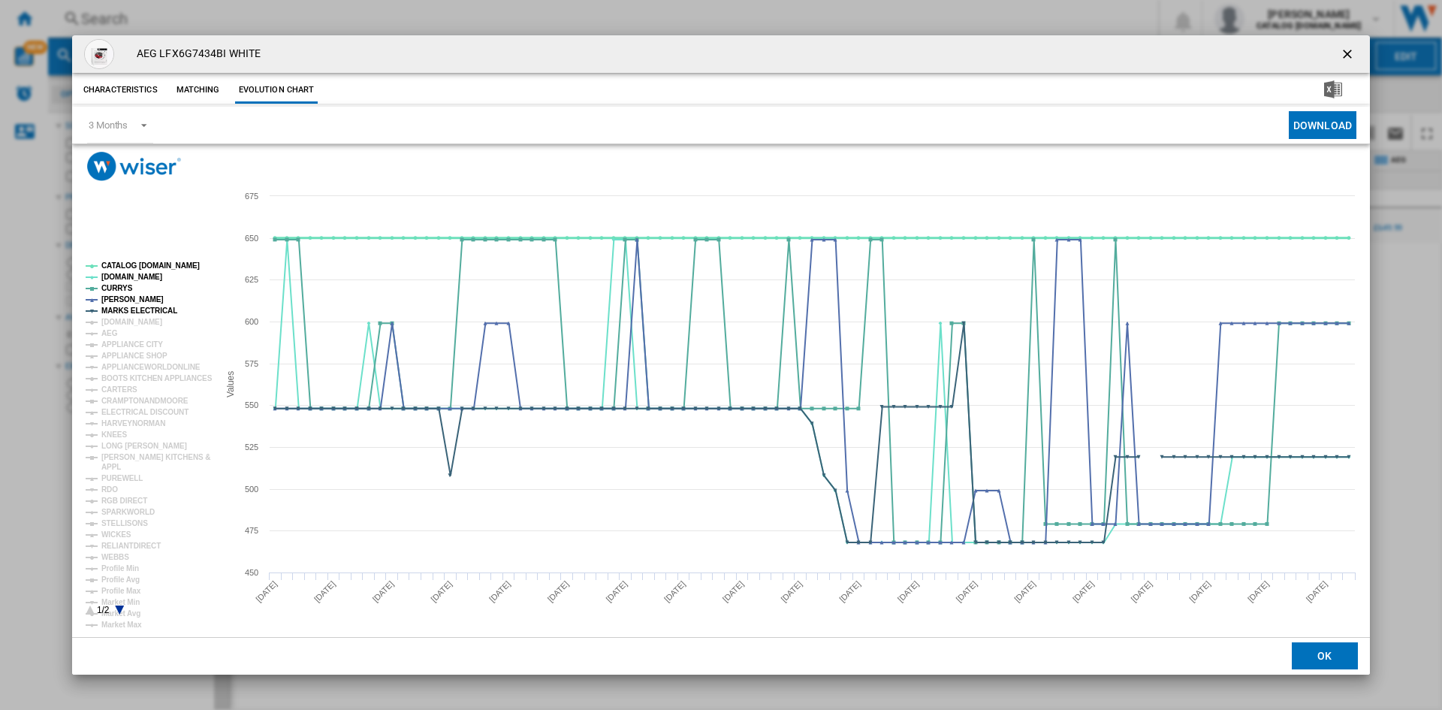
click at [143, 268] on tspan "CATALOG [DOMAIN_NAME]" at bounding box center [150, 265] width 98 height 8
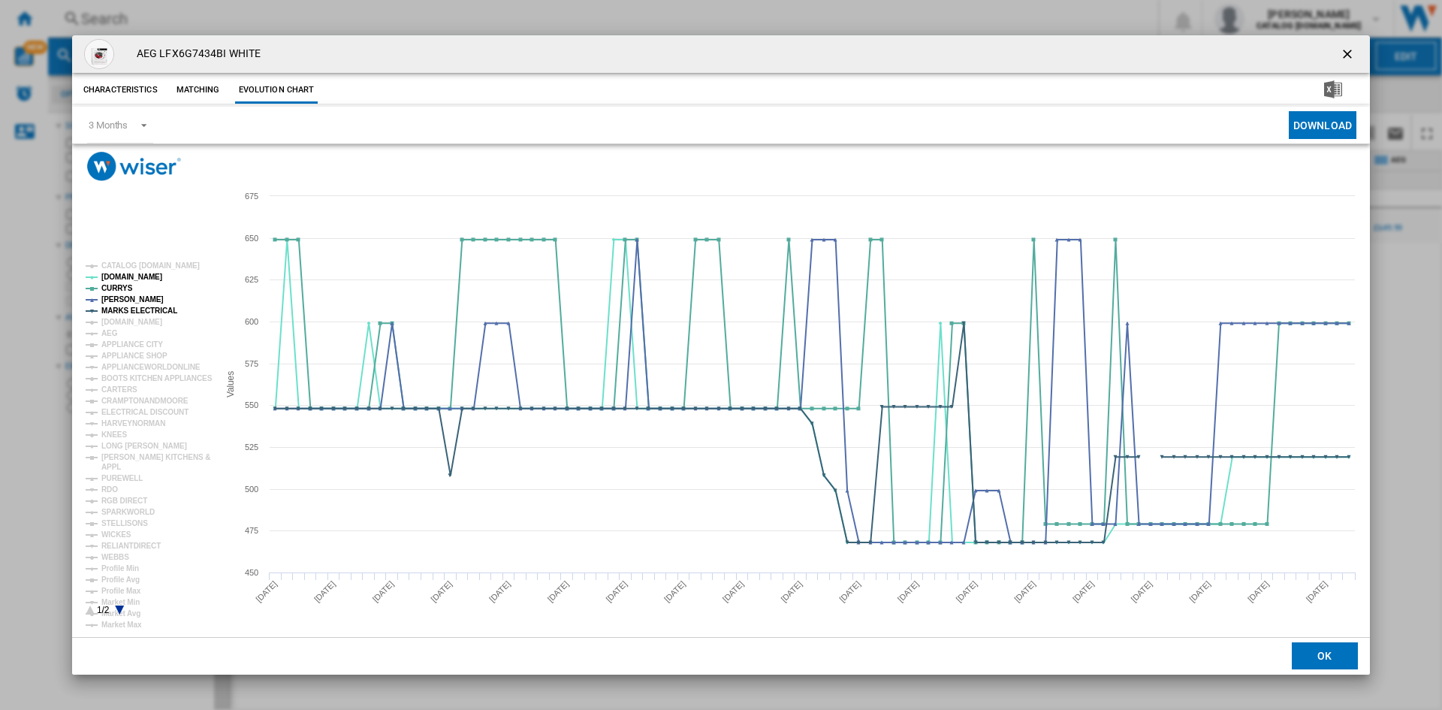
click at [160, 306] on tspan "MARKS ELECTRICAL" at bounding box center [139, 310] width 76 height 8
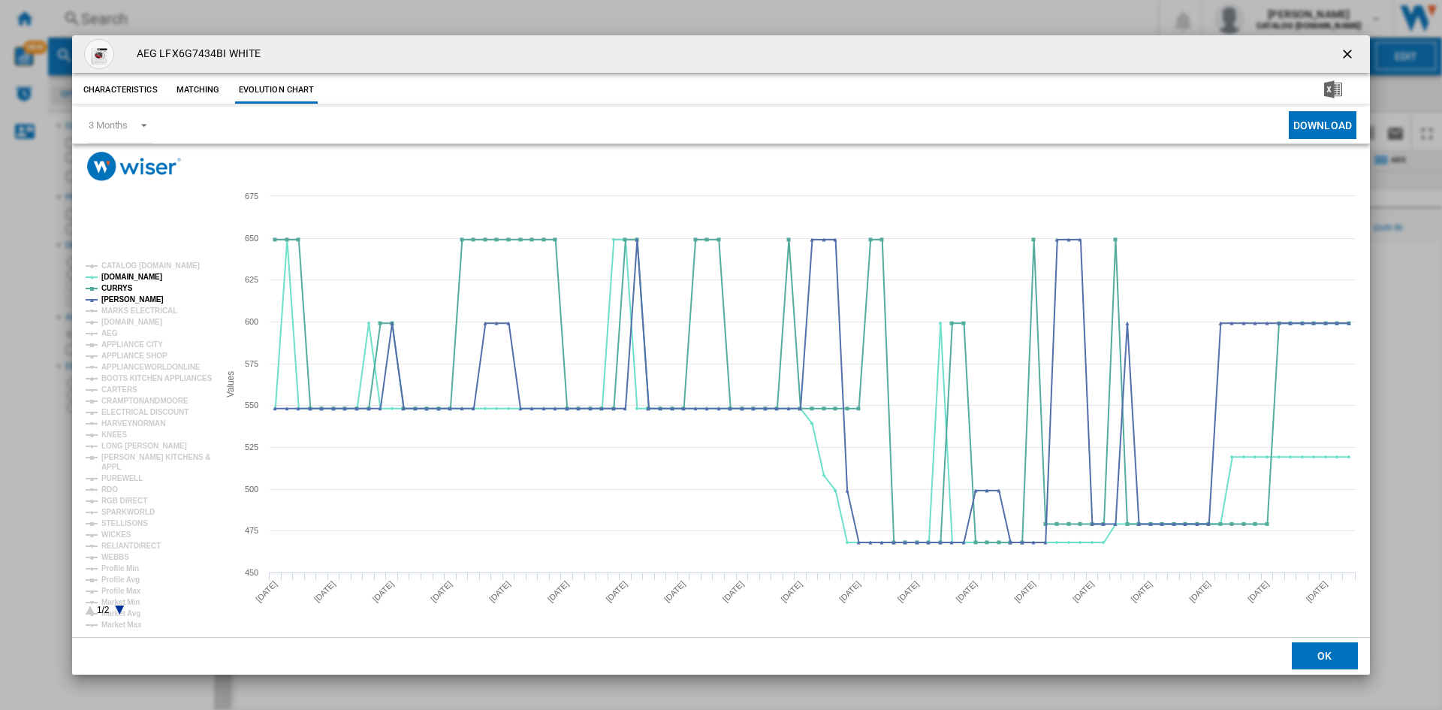
click at [137, 261] on rect "Product popup" at bounding box center [146, 438] width 133 height 365
click at [154, 268] on tspan "CATALOG [DOMAIN_NAME]" at bounding box center [150, 265] width 98 height 8
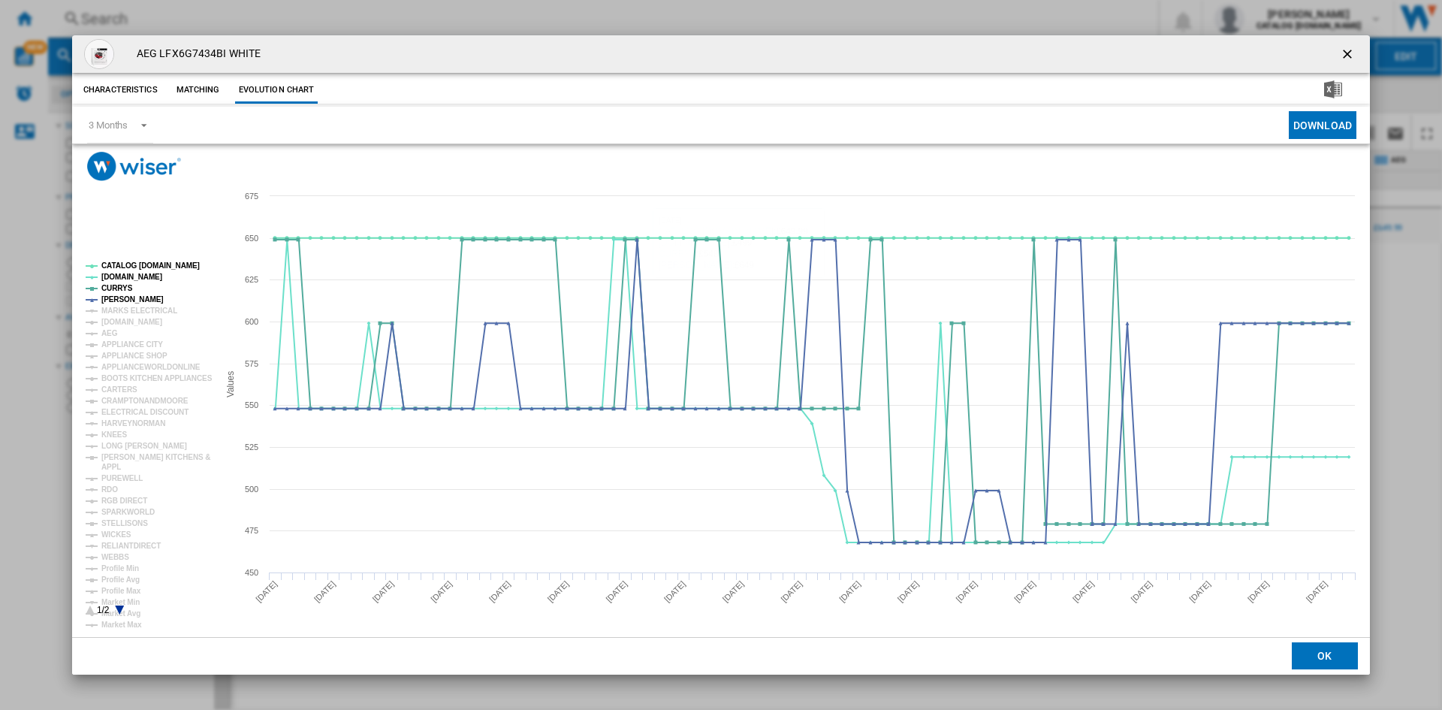
click at [912, 118] on span "Product popup" at bounding box center [1004, 125] width 558 height 37
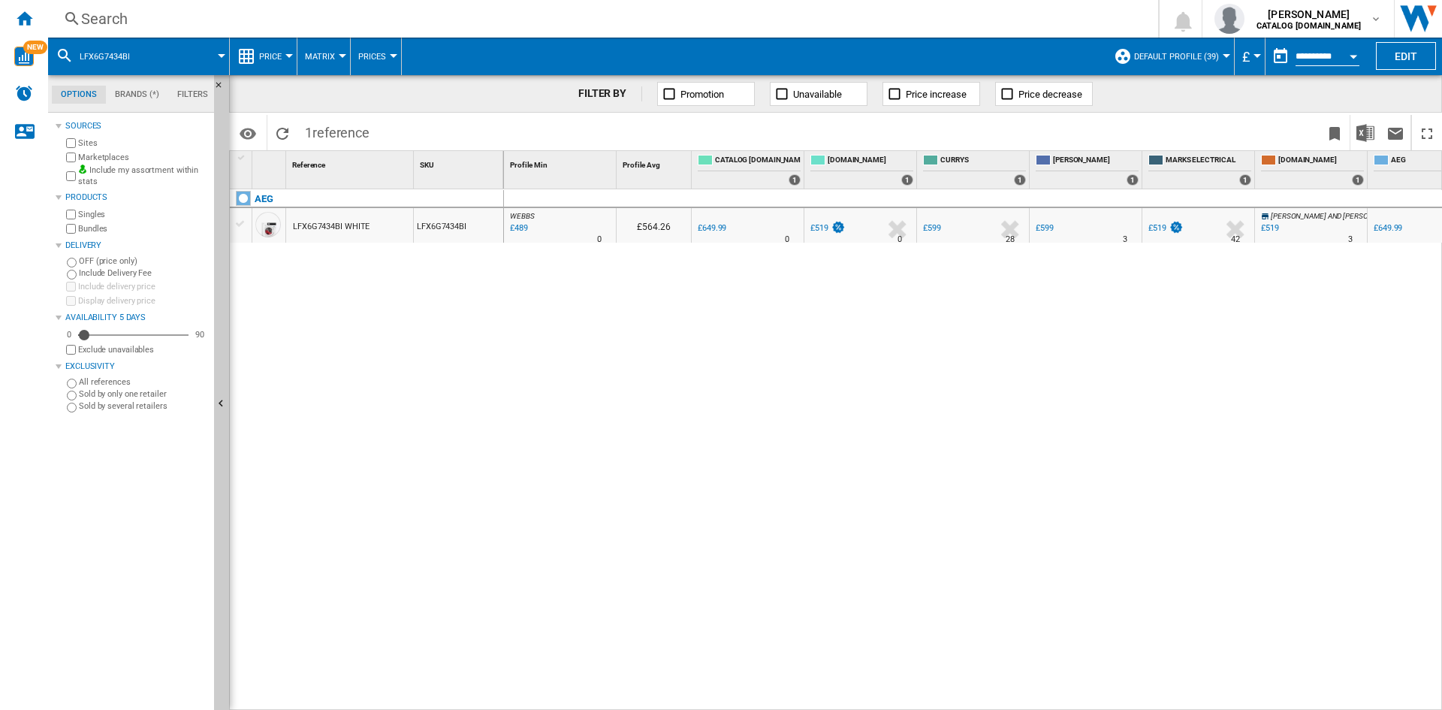
click at [1043, 26] on div "Search" at bounding box center [600, 18] width 1038 height 21
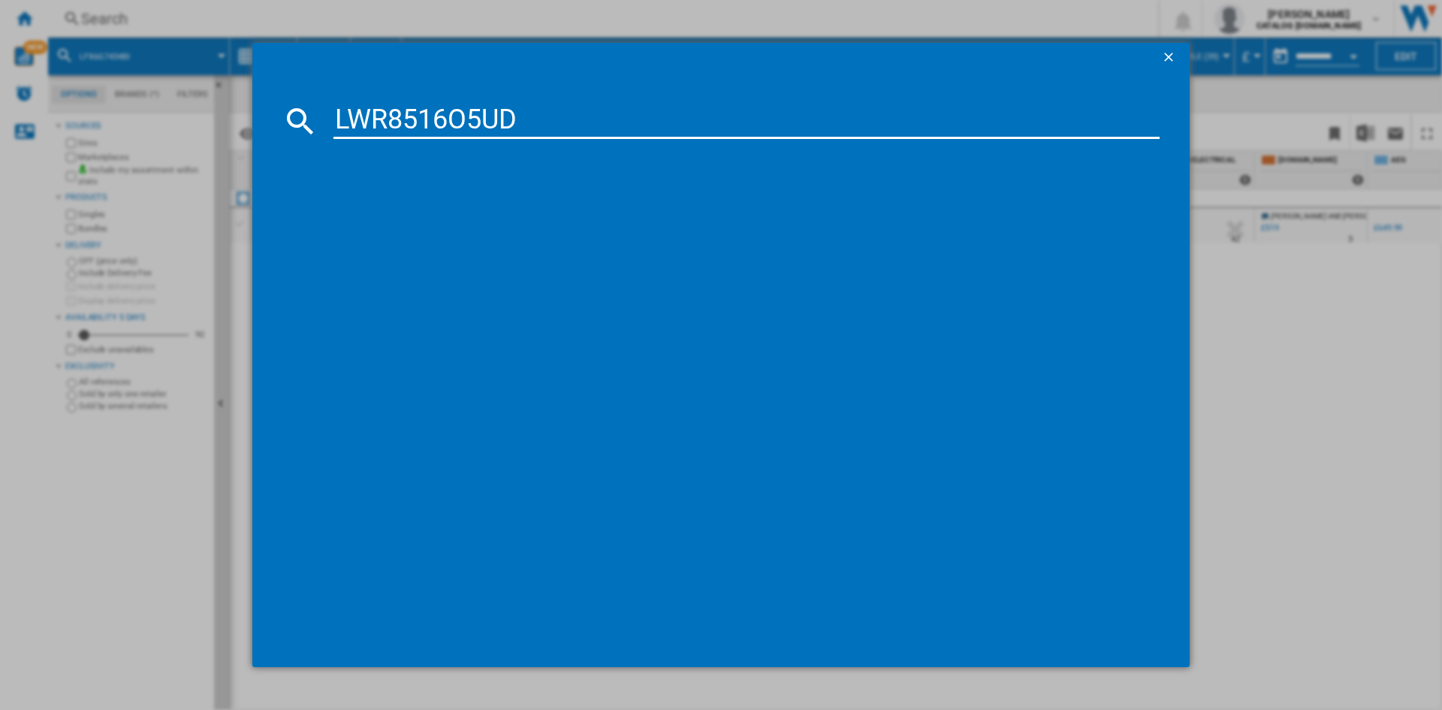
type input "LWR8516O5UD"
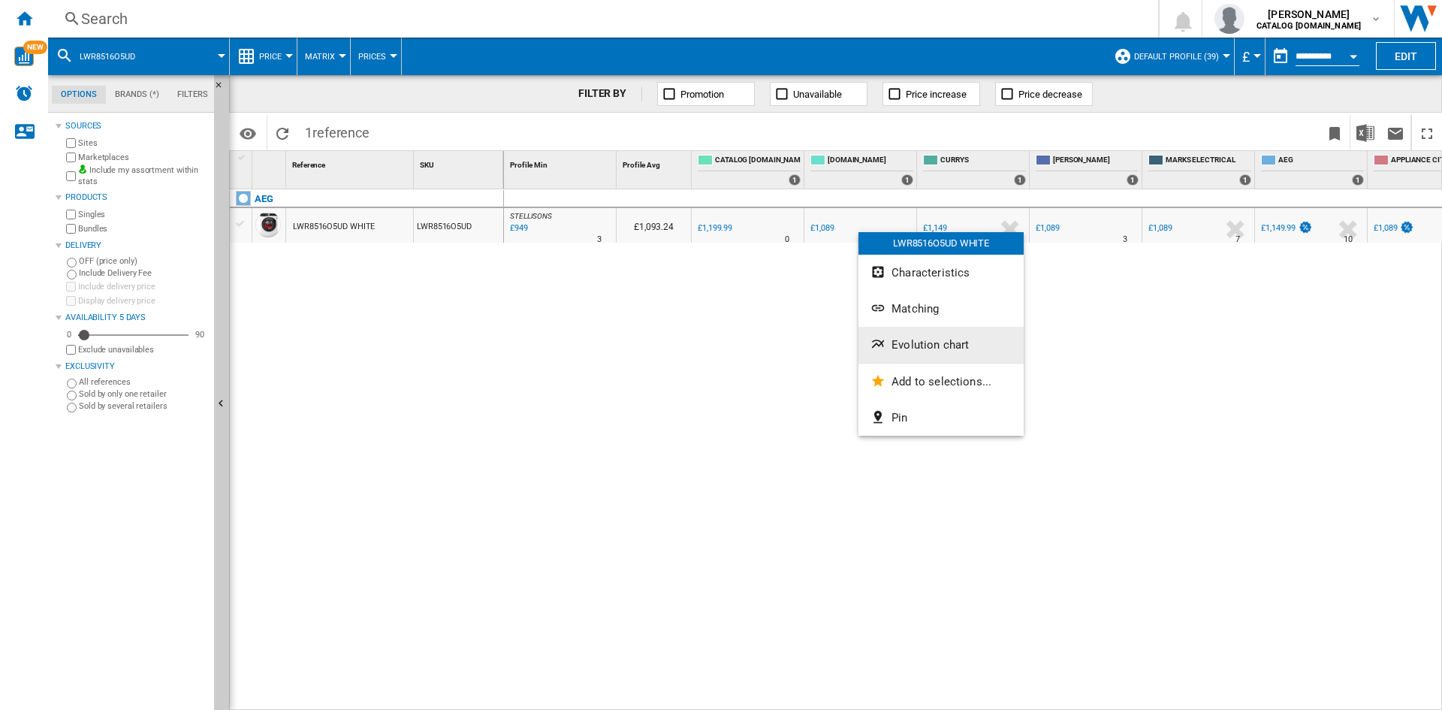
click at [914, 359] on button "Evolution chart" at bounding box center [940, 345] width 165 height 36
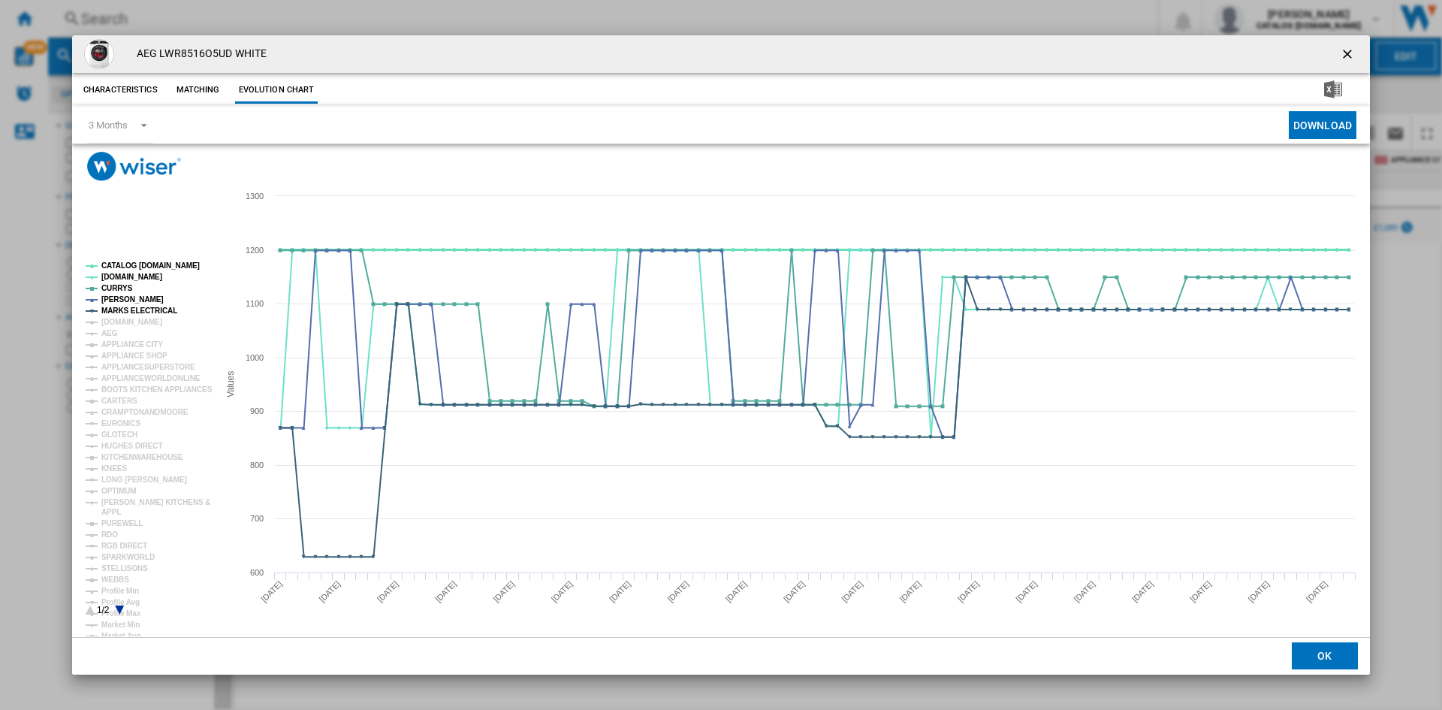
click at [139, 263] on tspan "CATALOG [DOMAIN_NAME]" at bounding box center [150, 265] width 98 height 8
click at [134, 310] on tspan "MARKS ELECTRICAL" at bounding box center [139, 310] width 76 height 8
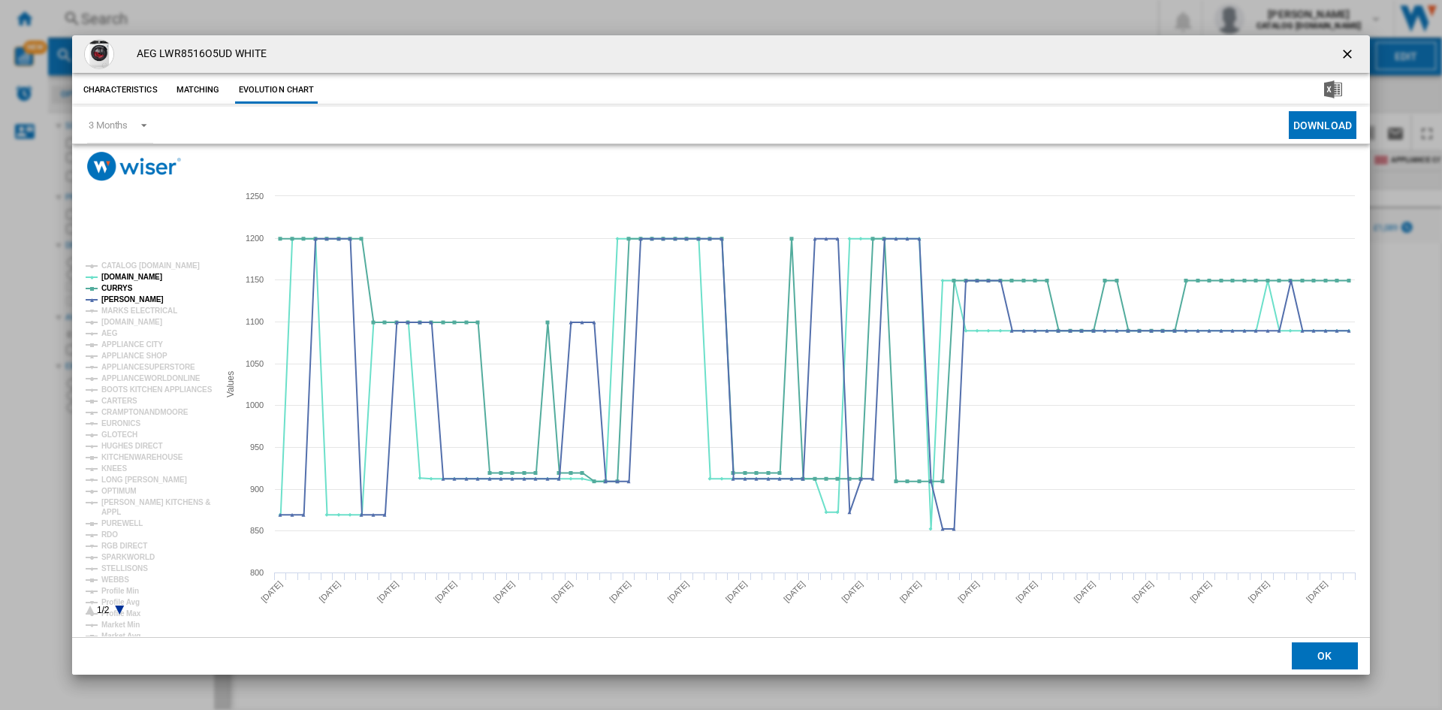
click at [161, 257] on rect "Product popup" at bounding box center [146, 438] width 133 height 365
click at [170, 263] on tspan "CATALOG [DOMAIN_NAME]" at bounding box center [150, 265] width 98 height 8
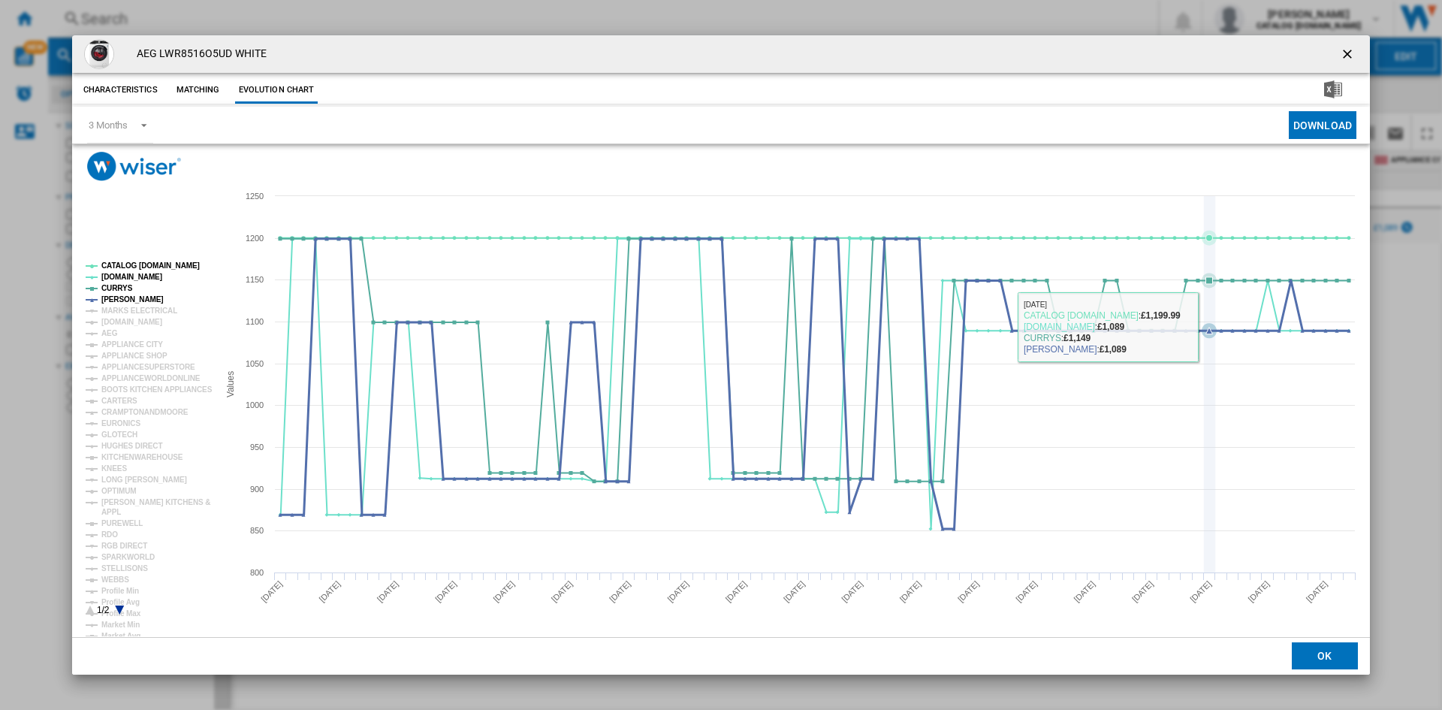
click at [1215, 326] on icon "Product popup" at bounding box center [815, 384] width 1084 height 290
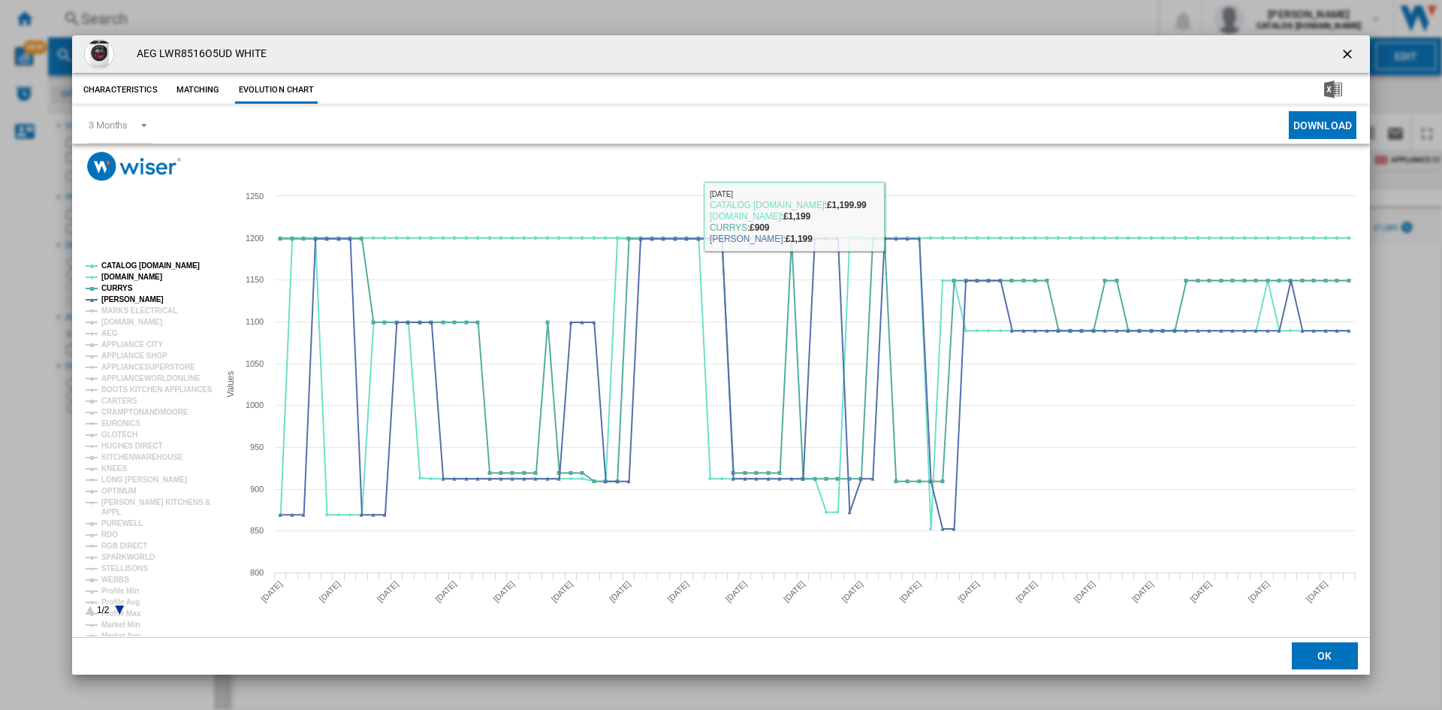
click at [930, 103] on div "Characteristics Matching Evolution chart" at bounding box center [721, 89] width 1298 height 30
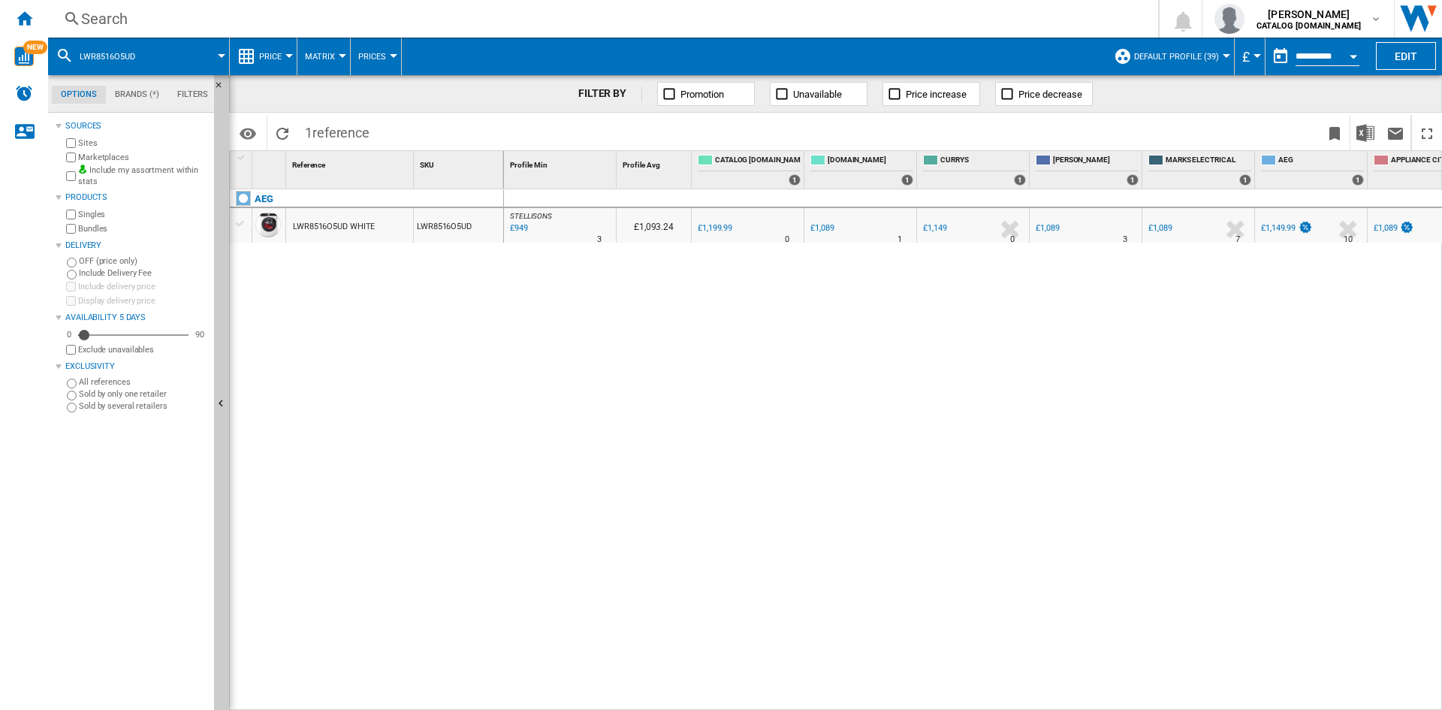
click at [891, 14] on div "Search" at bounding box center [600, 18] width 1038 height 21
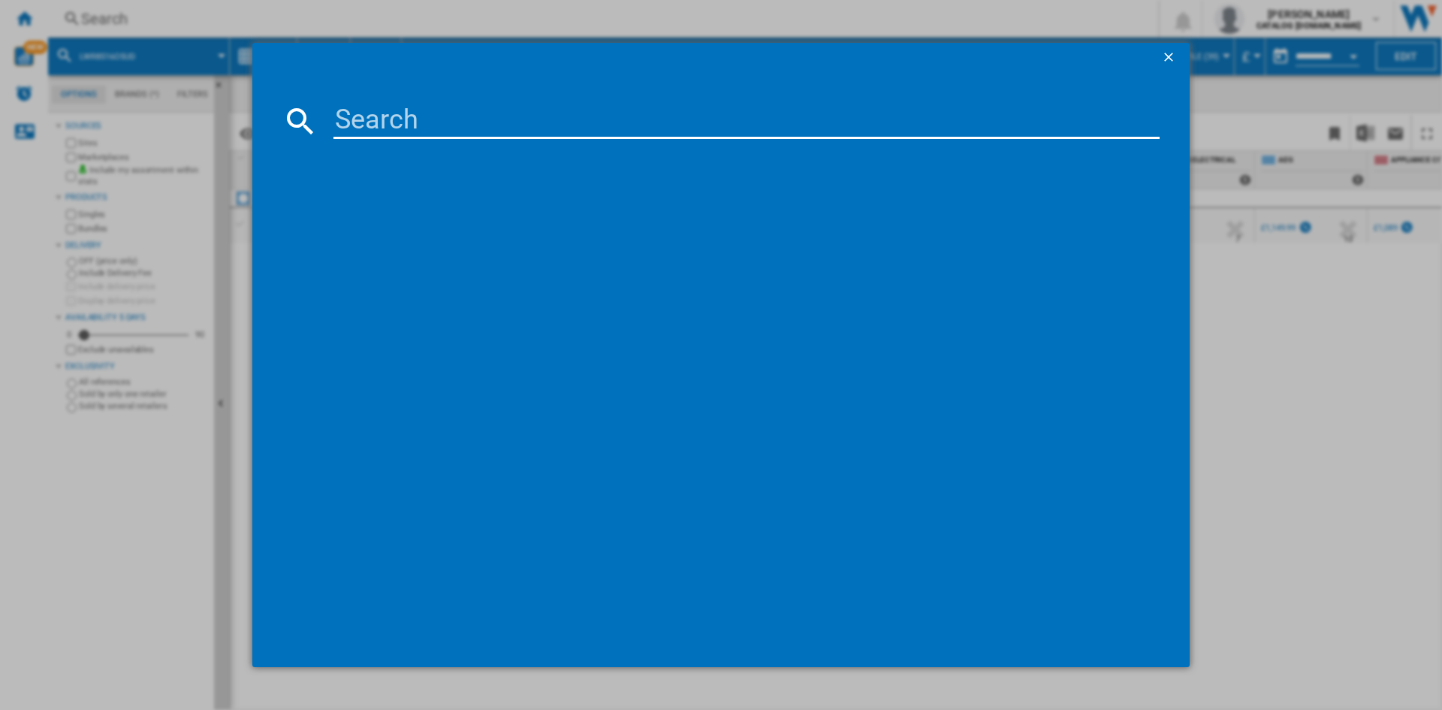
type input "LFR61144B"
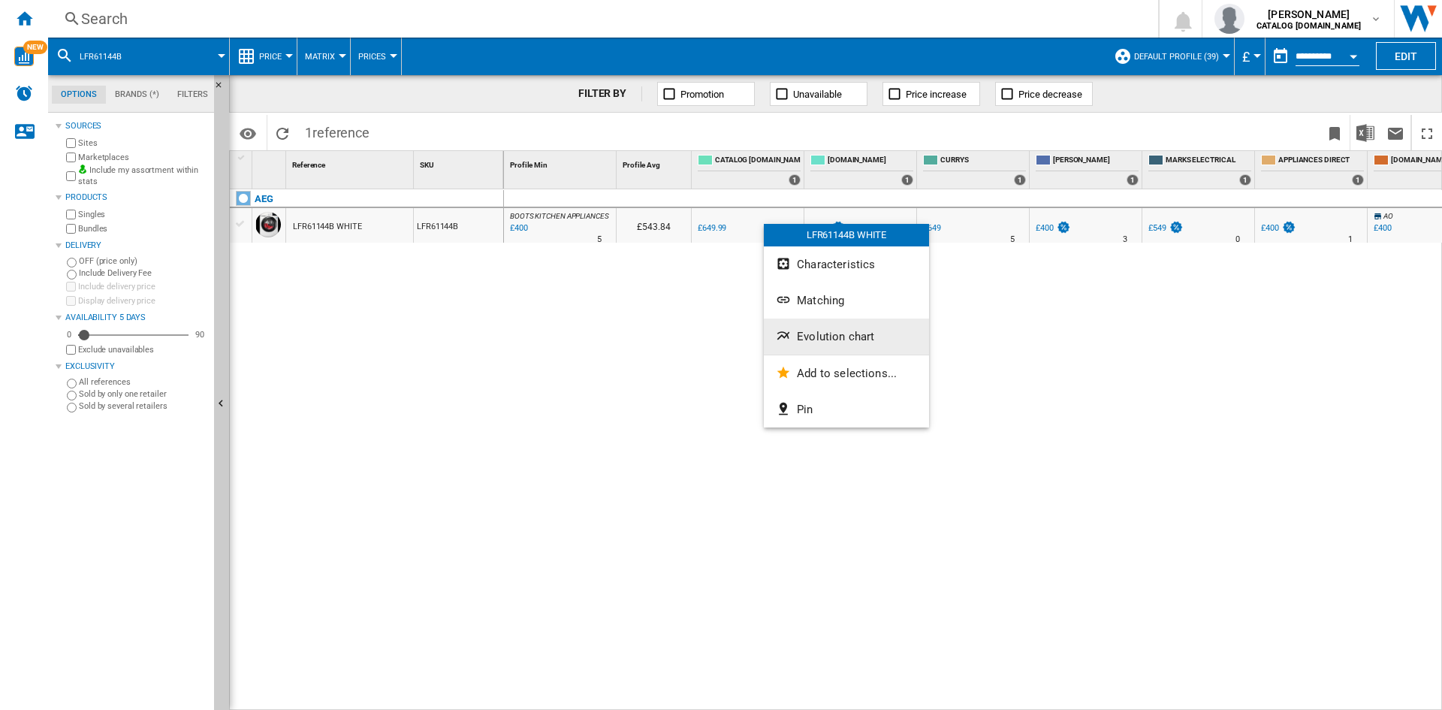
click at [824, 329] on button "Evolution chart" at bounding box center [846, 336] width 165 height 36
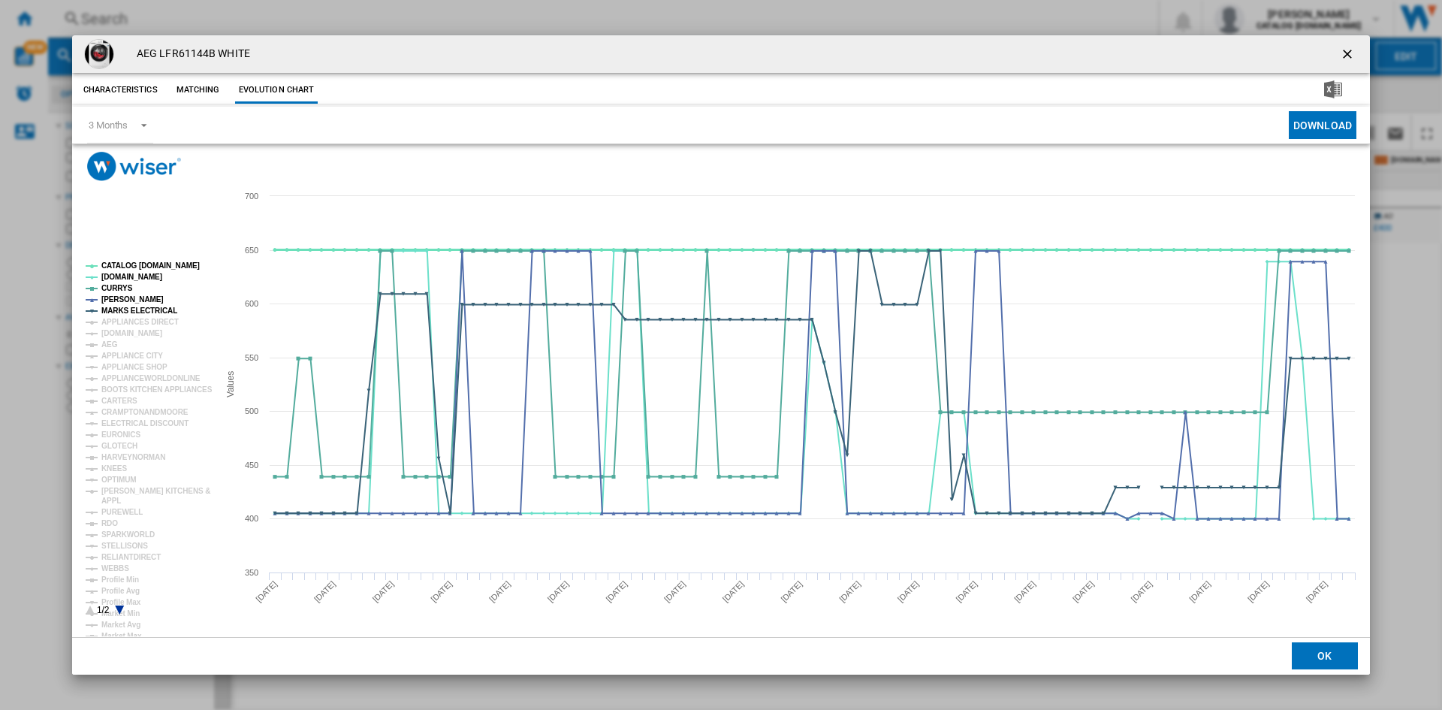
click at [134, 267] on tspan "CATALOG [DOMAIN_NAME]" at bounding box center [150, 265] width 98 height 8
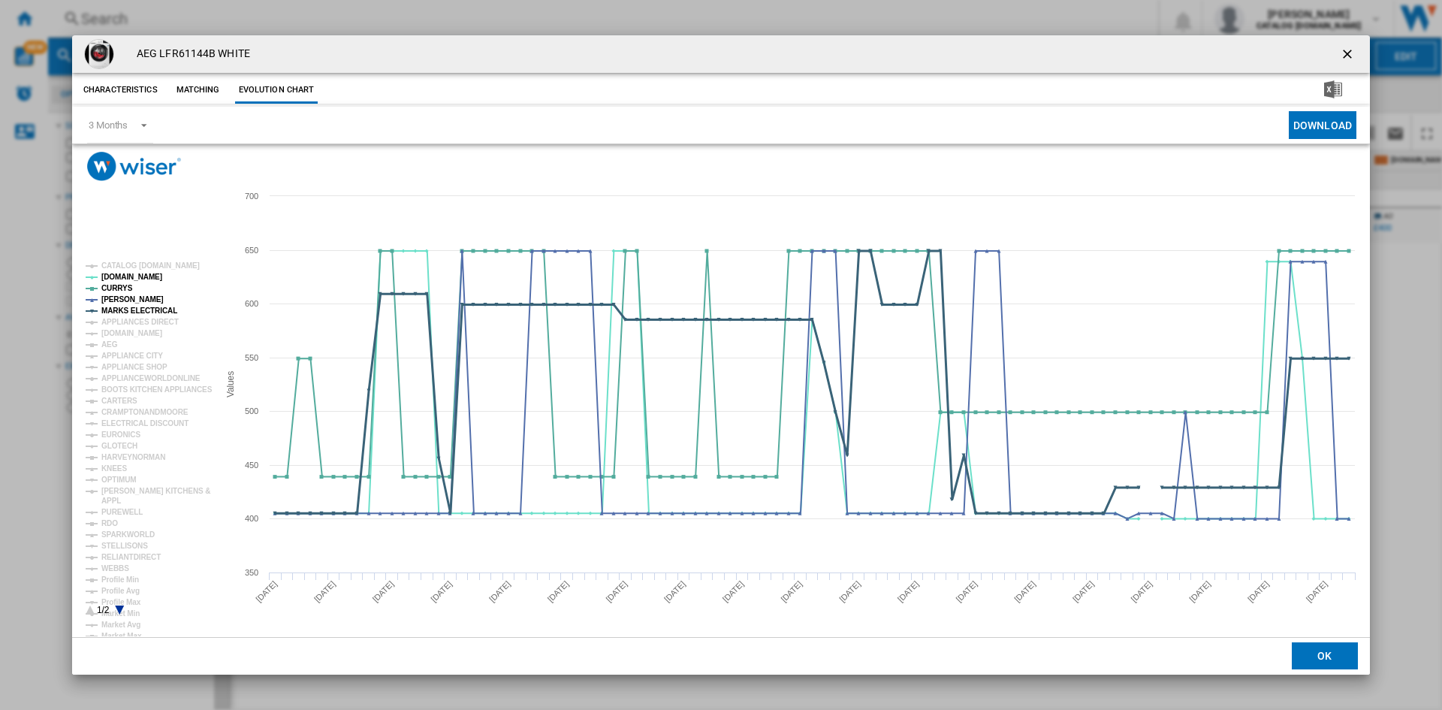
click at [149, 308] on tspan "MARKS ELECTRICAL" at bounding box center [139, 310] width 76 height 8
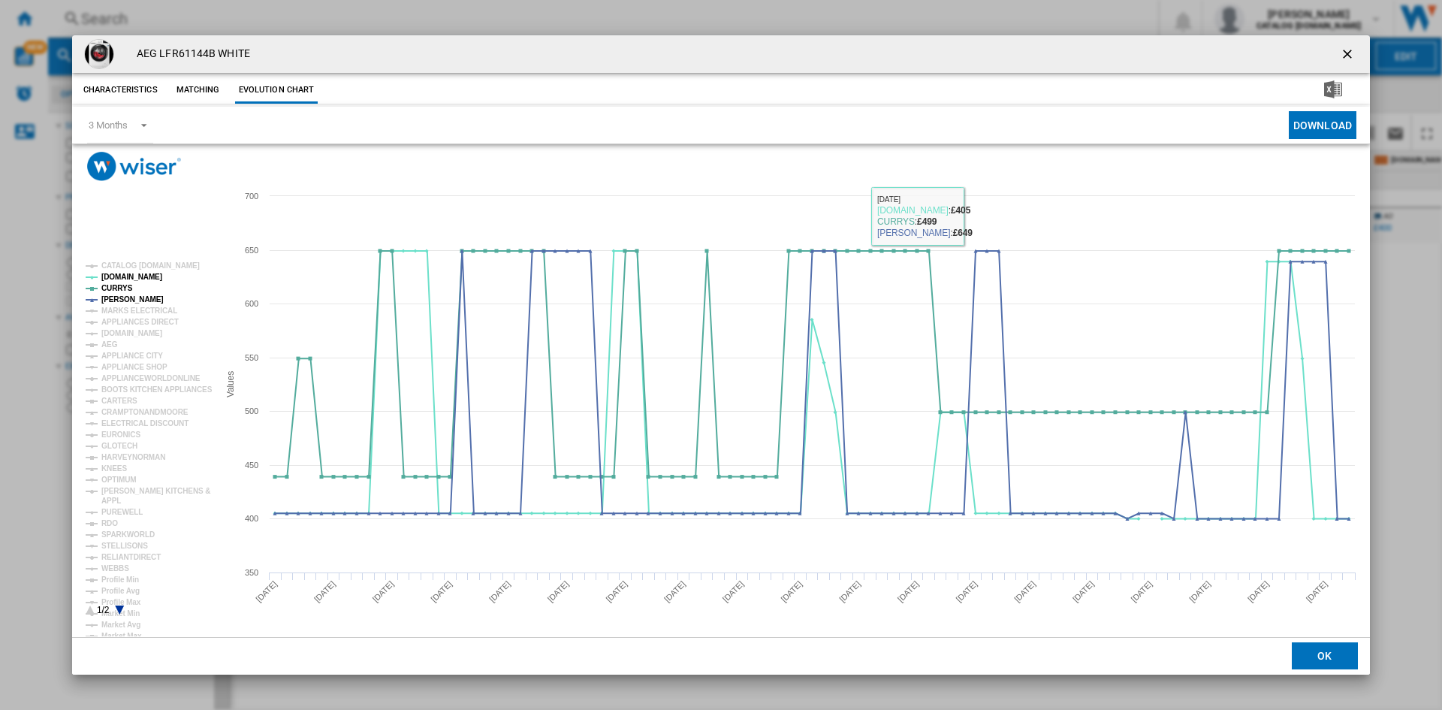
click at [966, 161] on div "Please wait... Created with Highcharts 5.0.14 Values 350 400 450 500 550 600 65…" at bounding box center [721, 390] width 1298 height 493
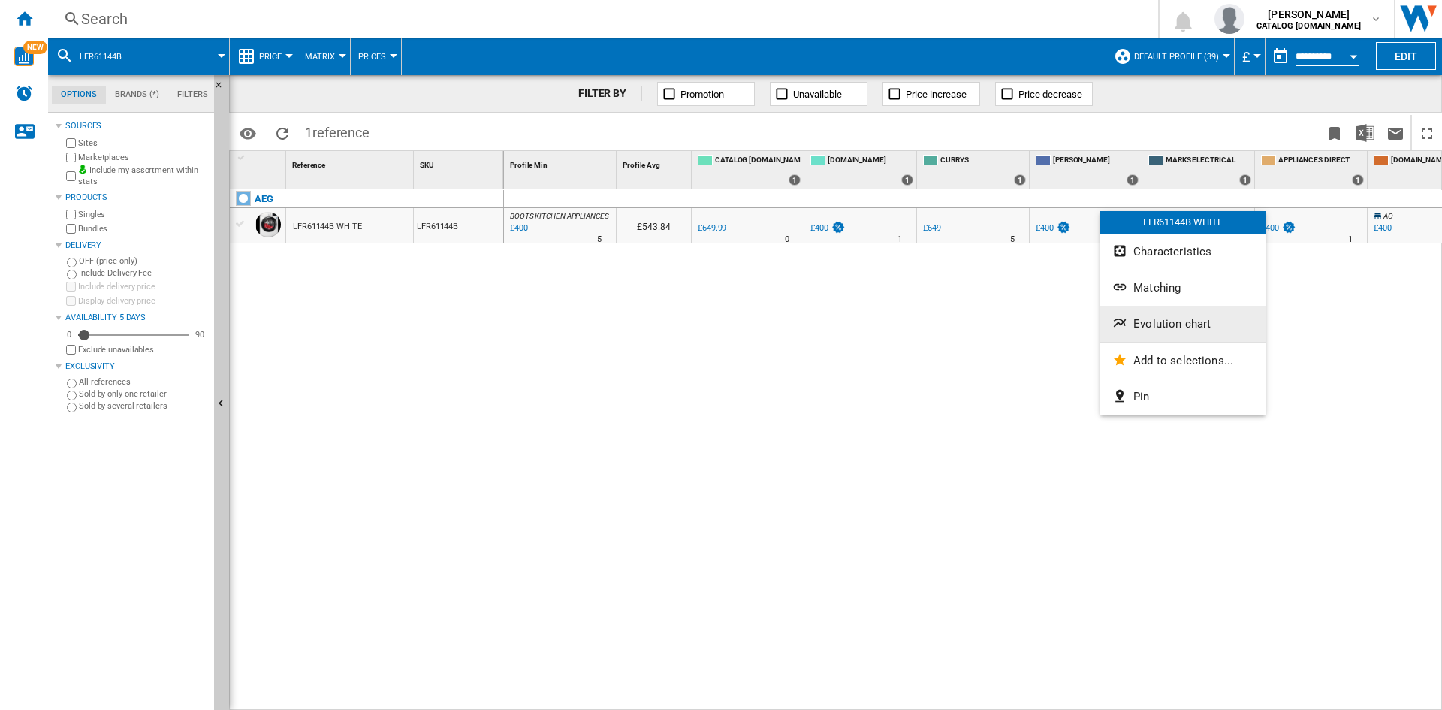
click at [1171, 318] on span "Evolution chart" at bounding box center [1171, 324] width 77 height 14
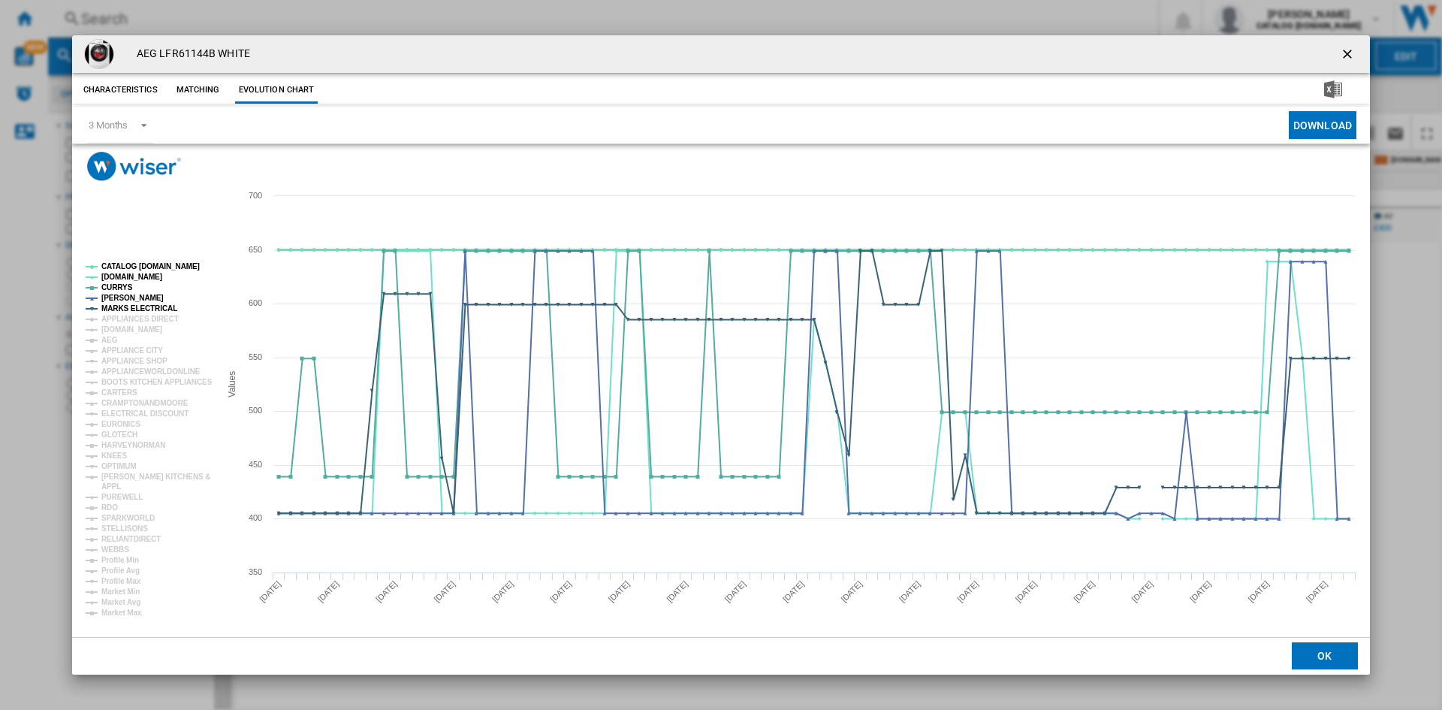
click at [126, 262] on tspan "CATALOG [DOMAIN_NAME]" at bounding box center [150, 266] width 98 height 8
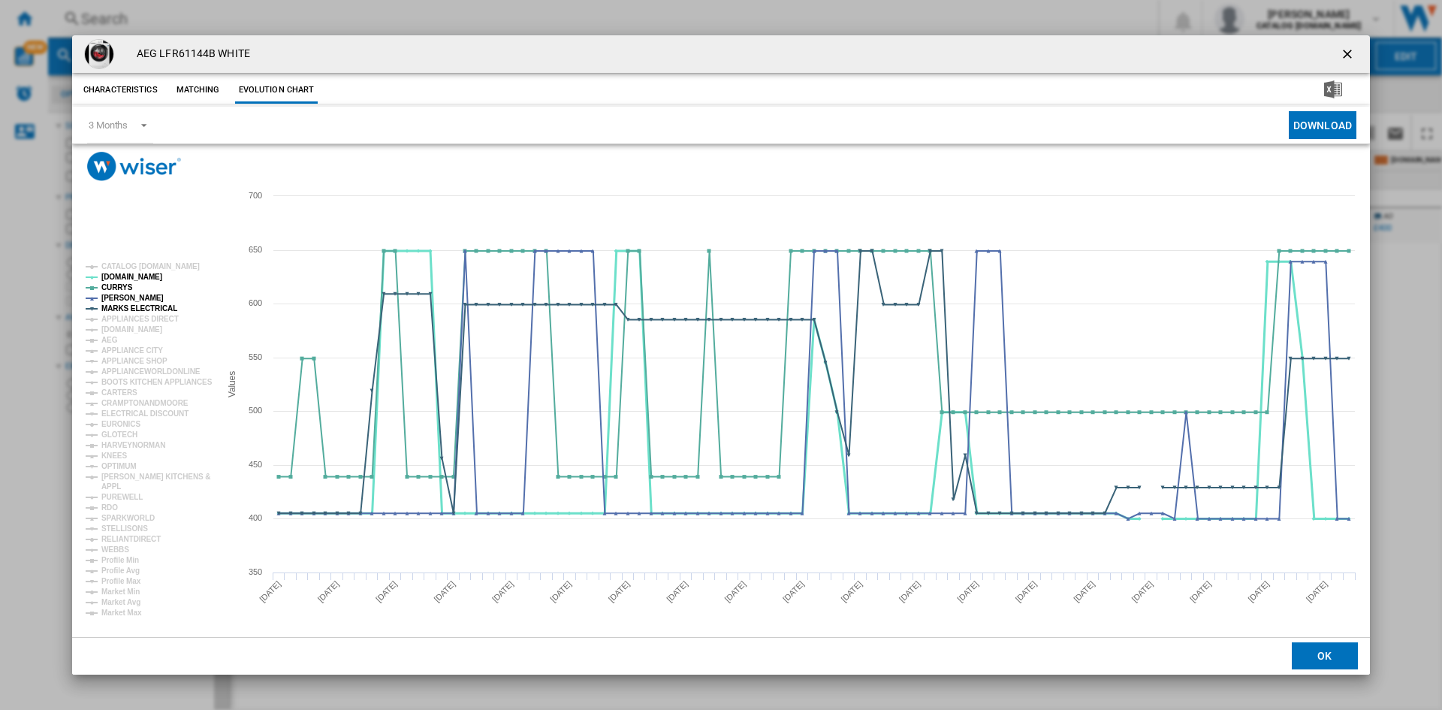
click at [110, 274] on tspan "[DOMAIN_NAME]" at bounding box center [131, 277] width 61 height 8
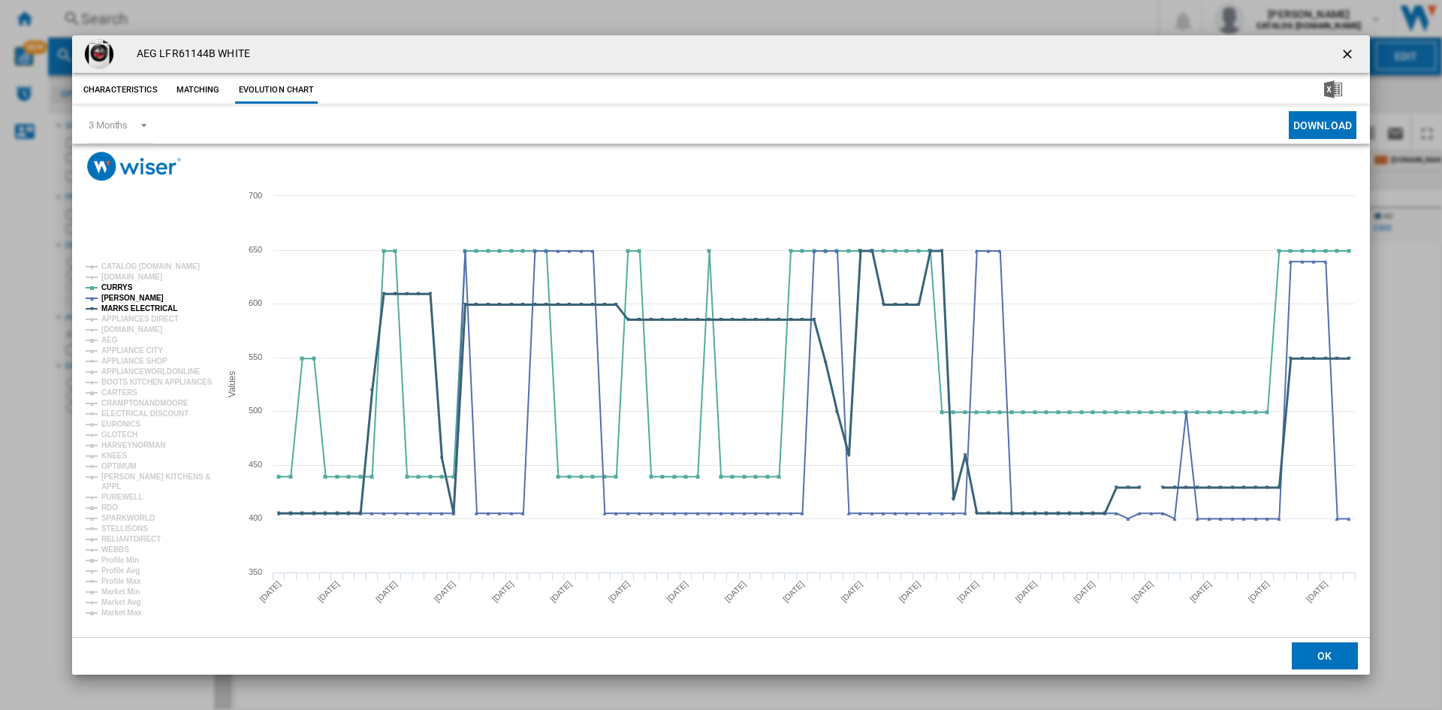
click at [130, 304] on tspan "MARKS ELECTRICAL" at bounding box center [139, 308] width 76 height 8
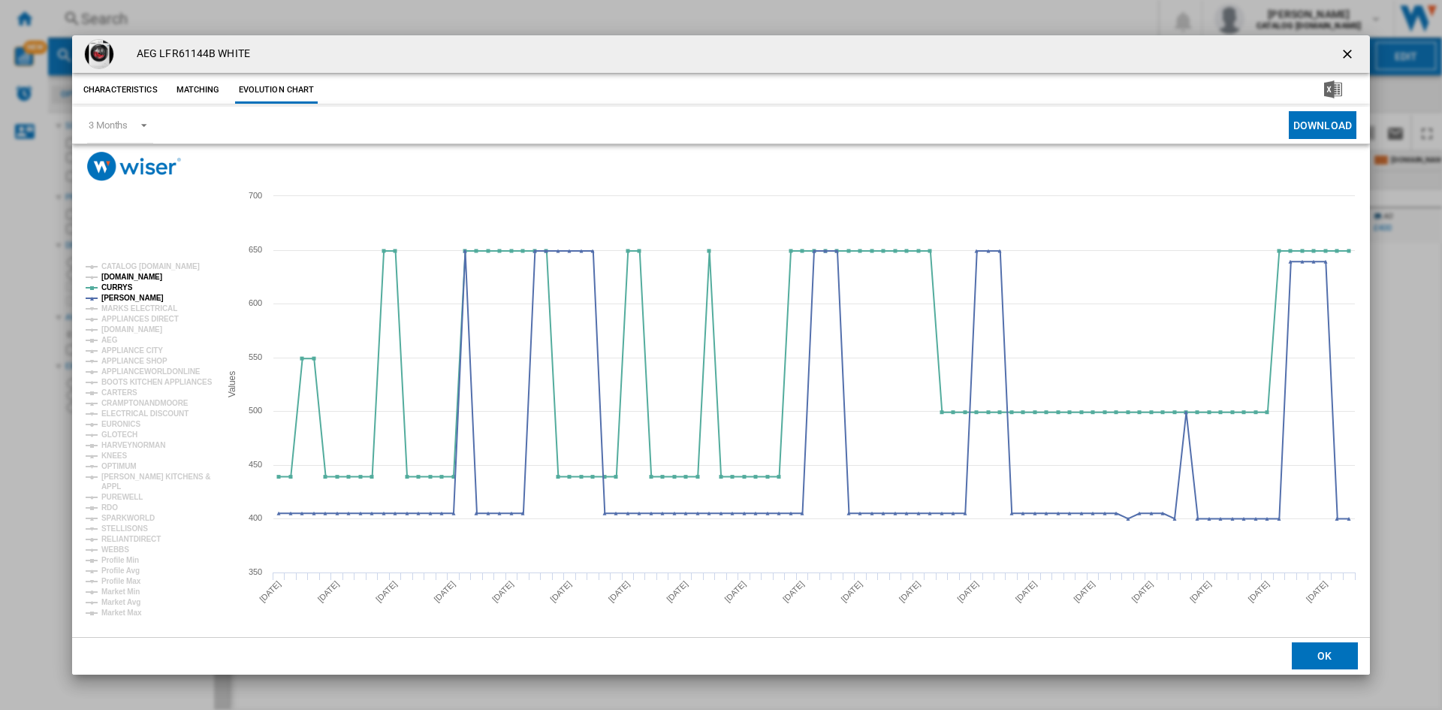
click at [107, 273] on tspan "[DOMAIN_NAME]" at bounding box center [131, 277] width 61 height 8
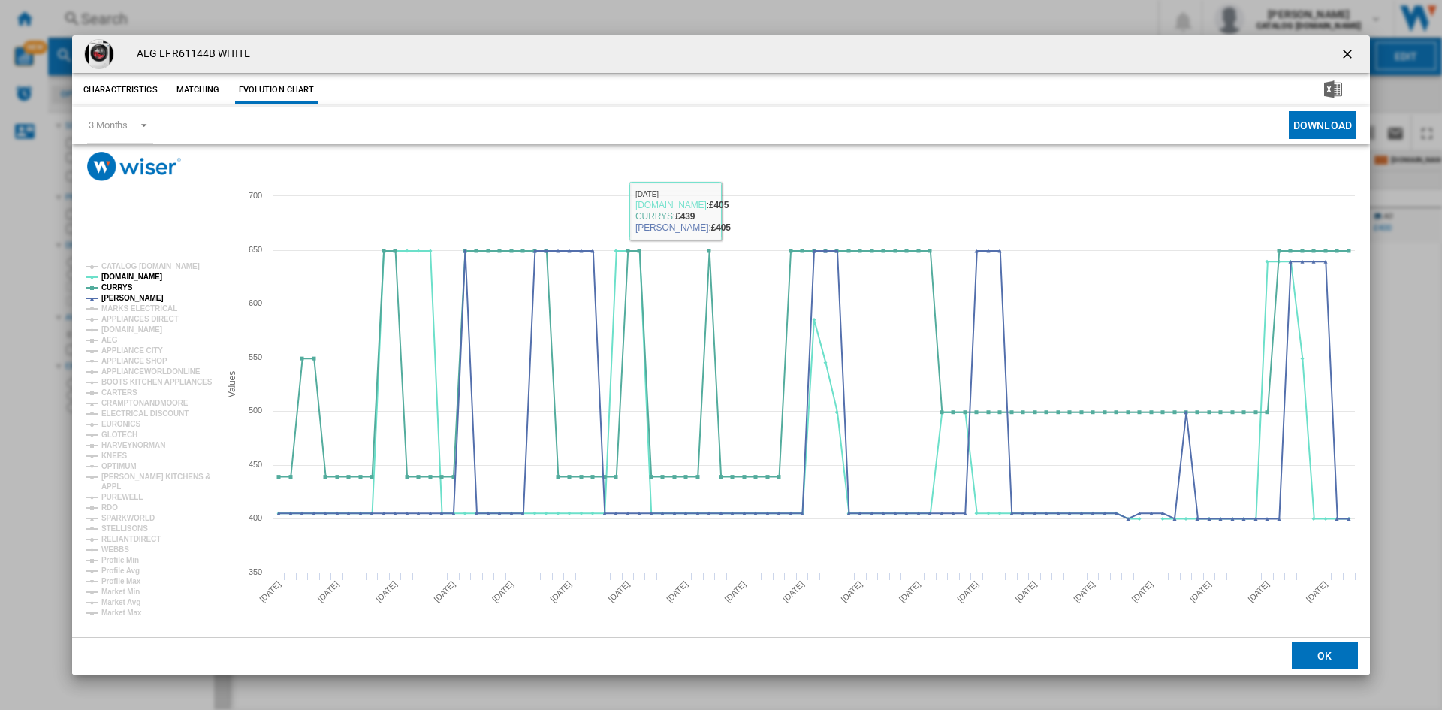
click at [741, 62] on div "AEG LFR61144B WHITE" at bounding box center [721, 54] width 1298 height 38
click at [758, 95] on div "Characteristics Matching Evolution chart" at bounding box center [721, 89] width 1298 height 30
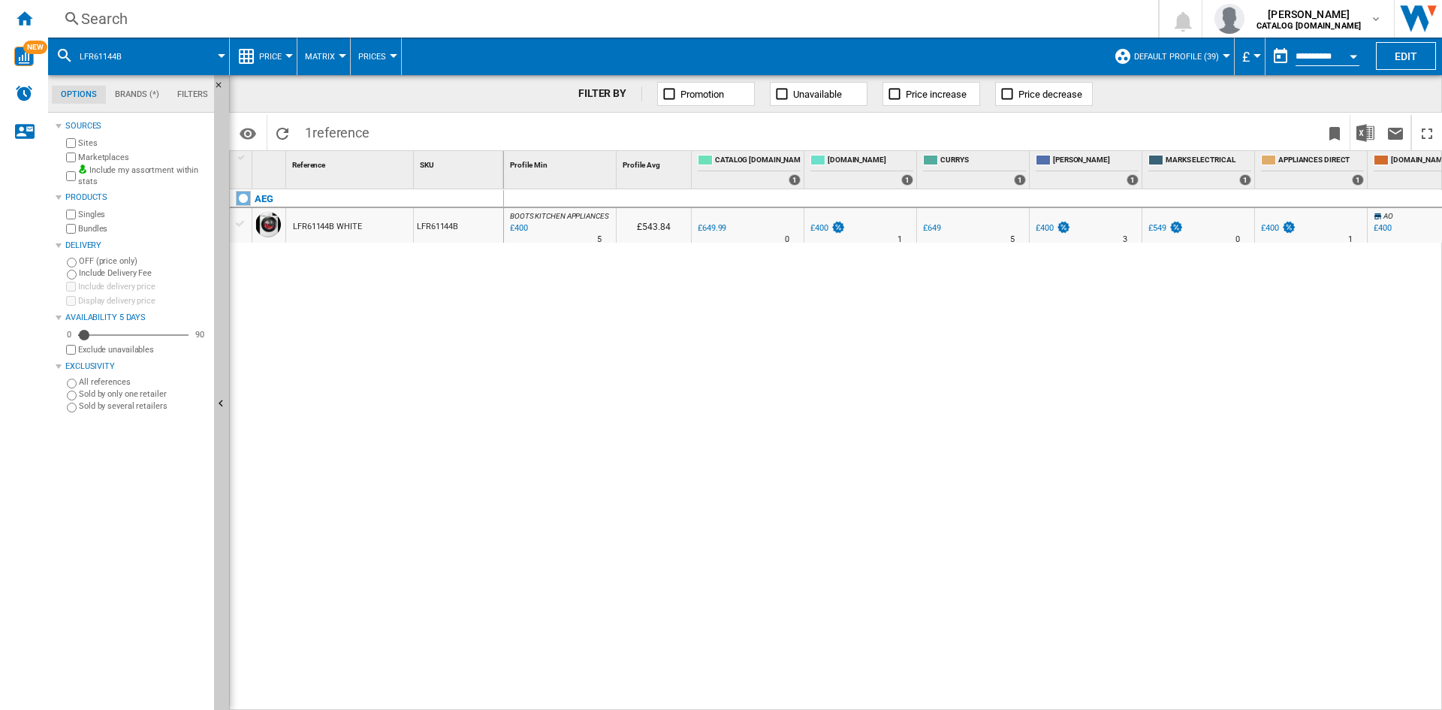
click at [704, 19] on div "Search" at bounding box center [600, 18] width 1038 height 21
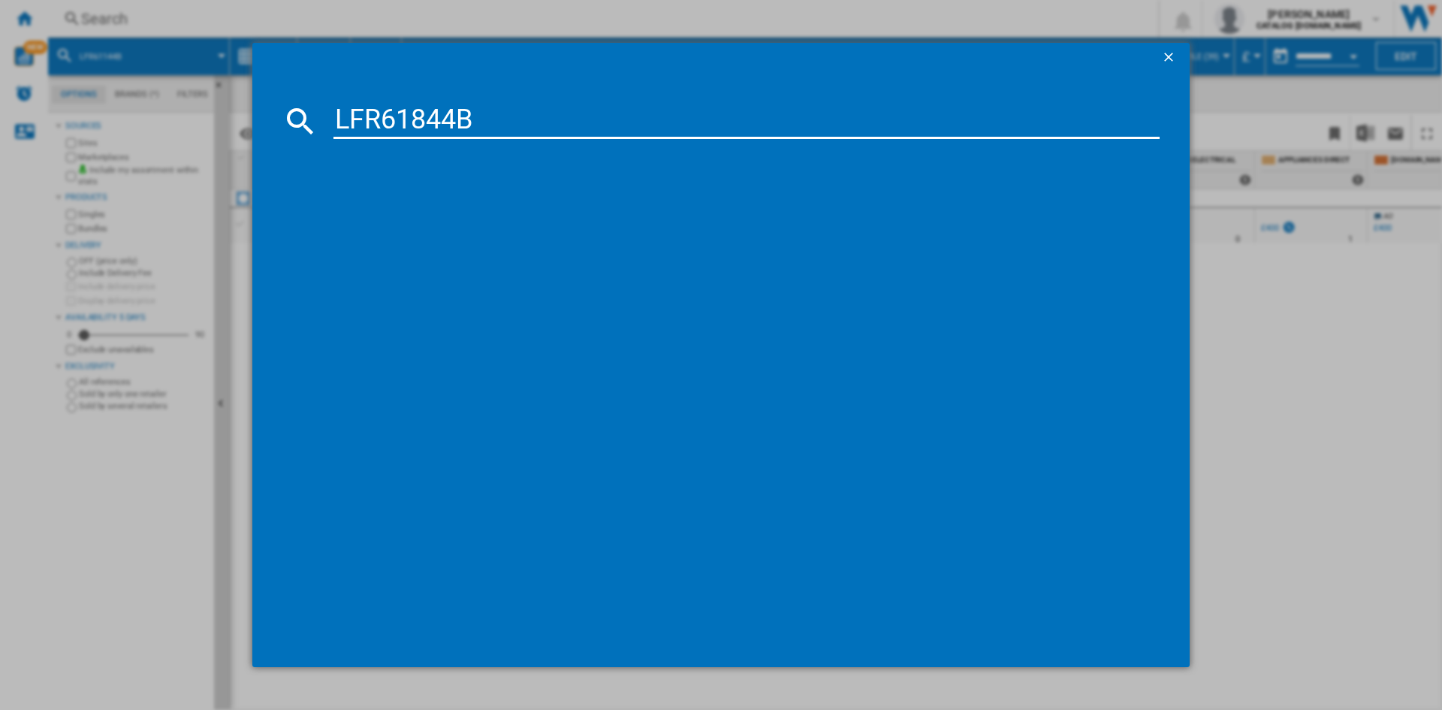
type input "LFR61844B"
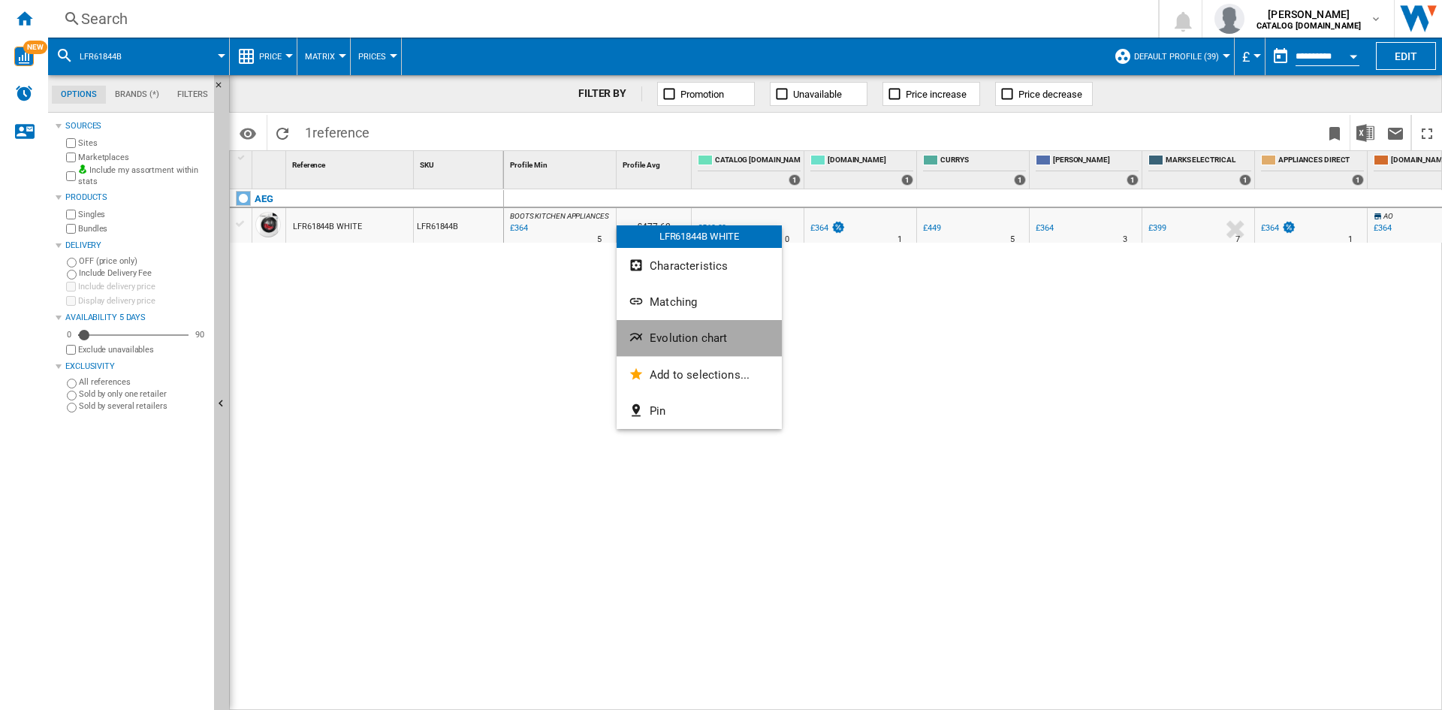
click at [695, 341] on span "Evolution chart" at bounding box center [688, 338] width 77 height 14
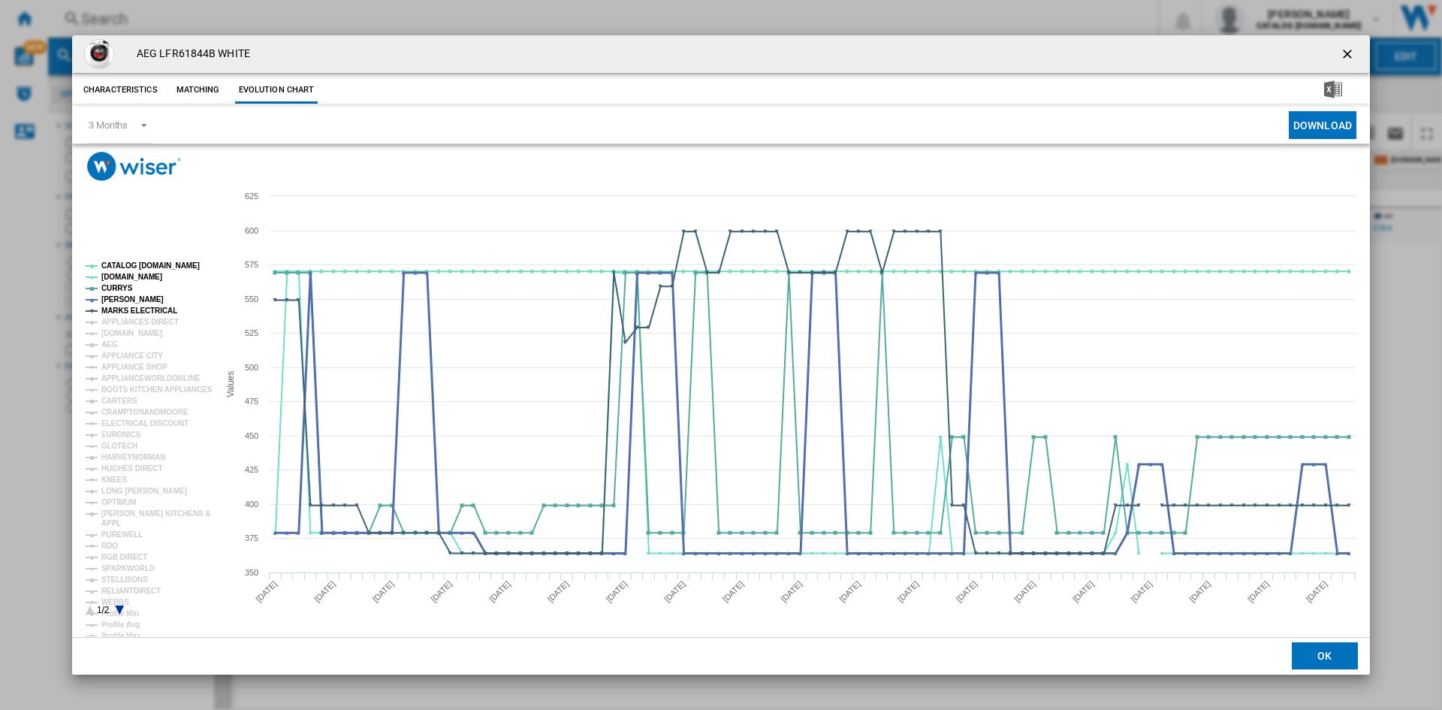
click at [146, 309] on tspan "MARKS ELECTRICAL" at bounding box center [139, 310] width 76 height 8
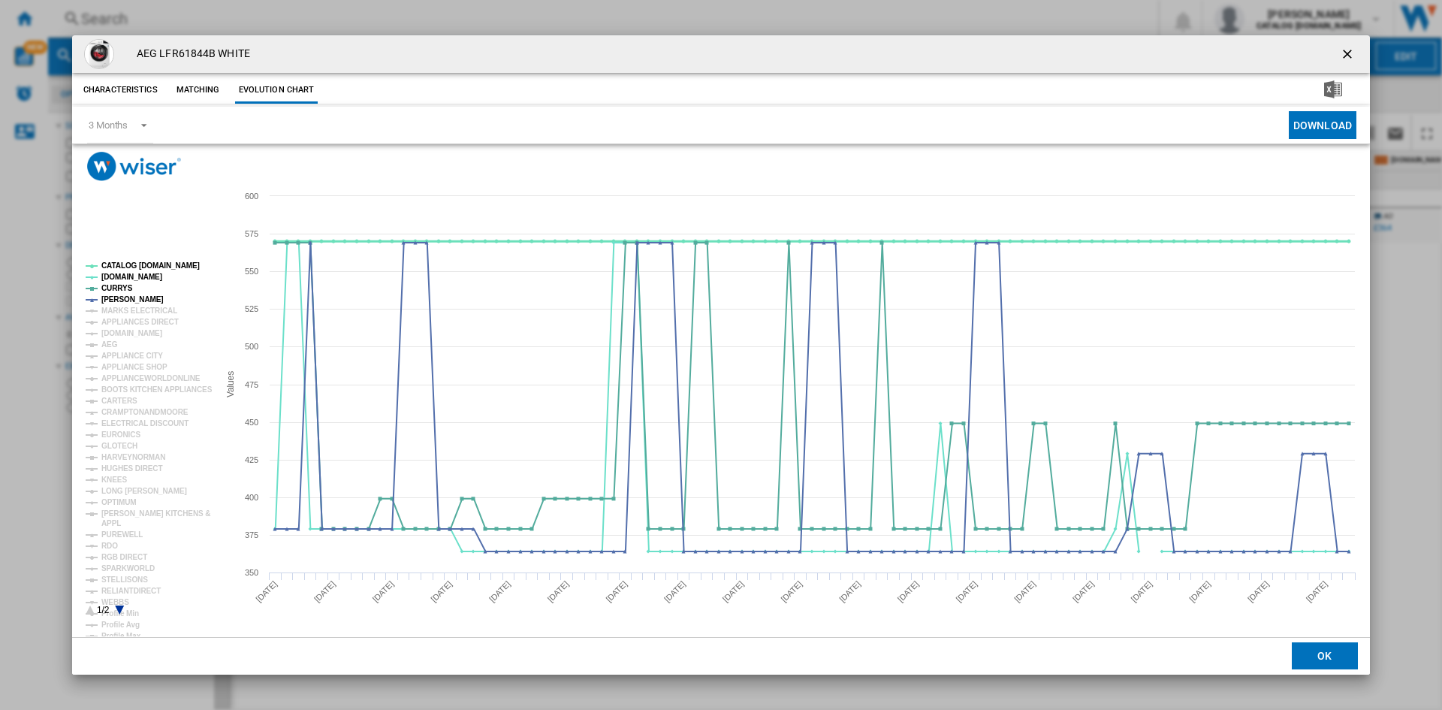
click at [155, 264] on tspan "CATALOG [DOMAIN_NAME]" at bounding box center [150, 265] width 98 height 8
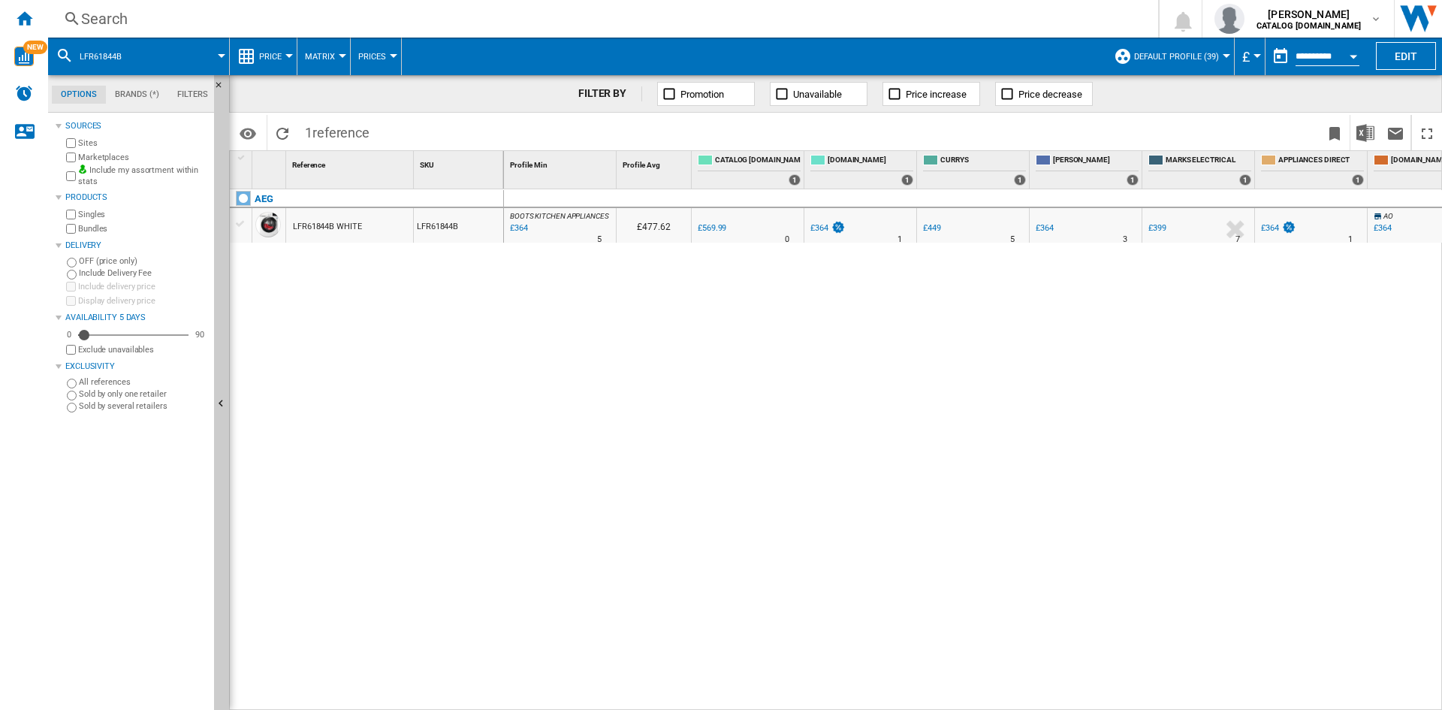
click at [990, 22] on div "Search" at bounding box center [600, 18] width 1038 height 21
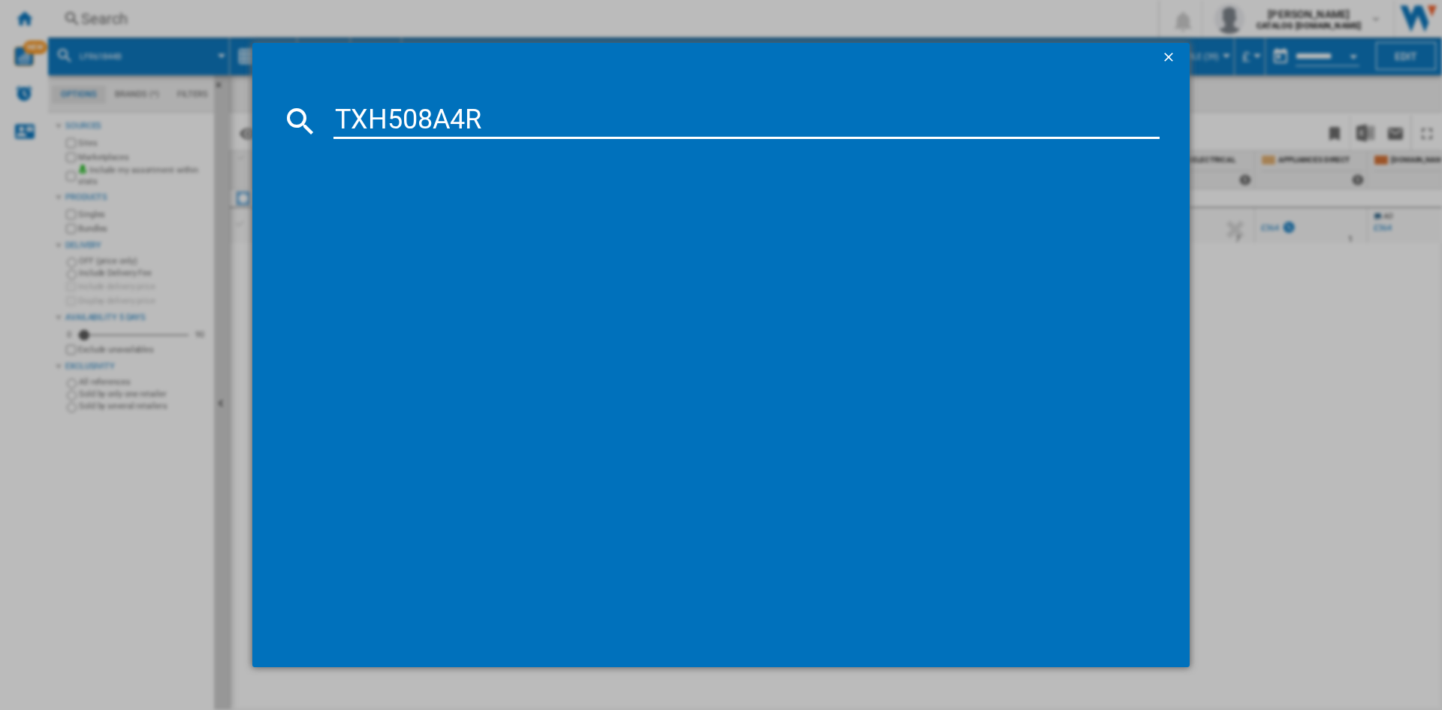
type input "TXH508A4R"
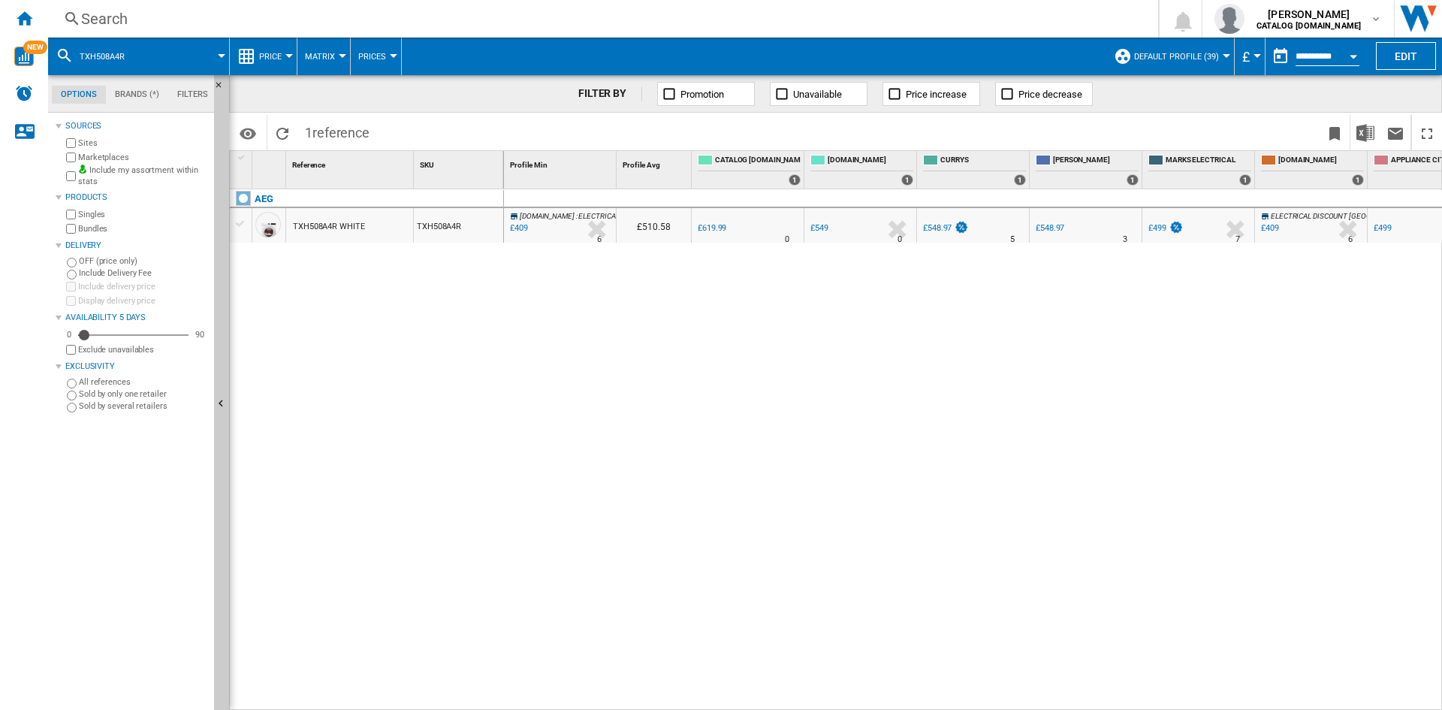
click at [756, 245] on div "[DOMAIN_NAME] : ELECTRICAL DISCOUNT [GEOGRAPHIC_DATA] - [GEOGRAPHIC_DATA] MAINL…" at bounding box center [973, 449] width 939 height 521
click at [727, 224] on div at bounding box center [730, 239] width 8 height 36
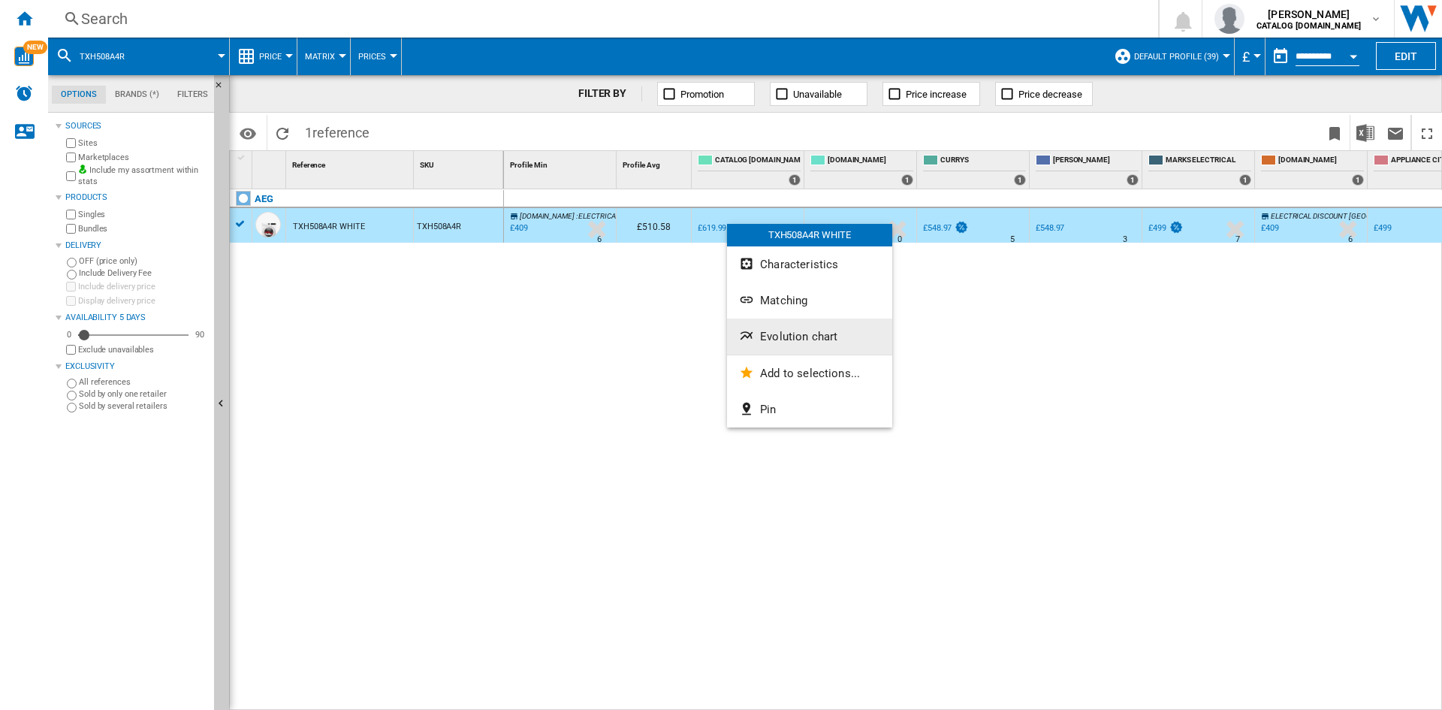
click at [777, 332] on span "Evolution chart" at bounding box center [798, 337] width 77 height 14
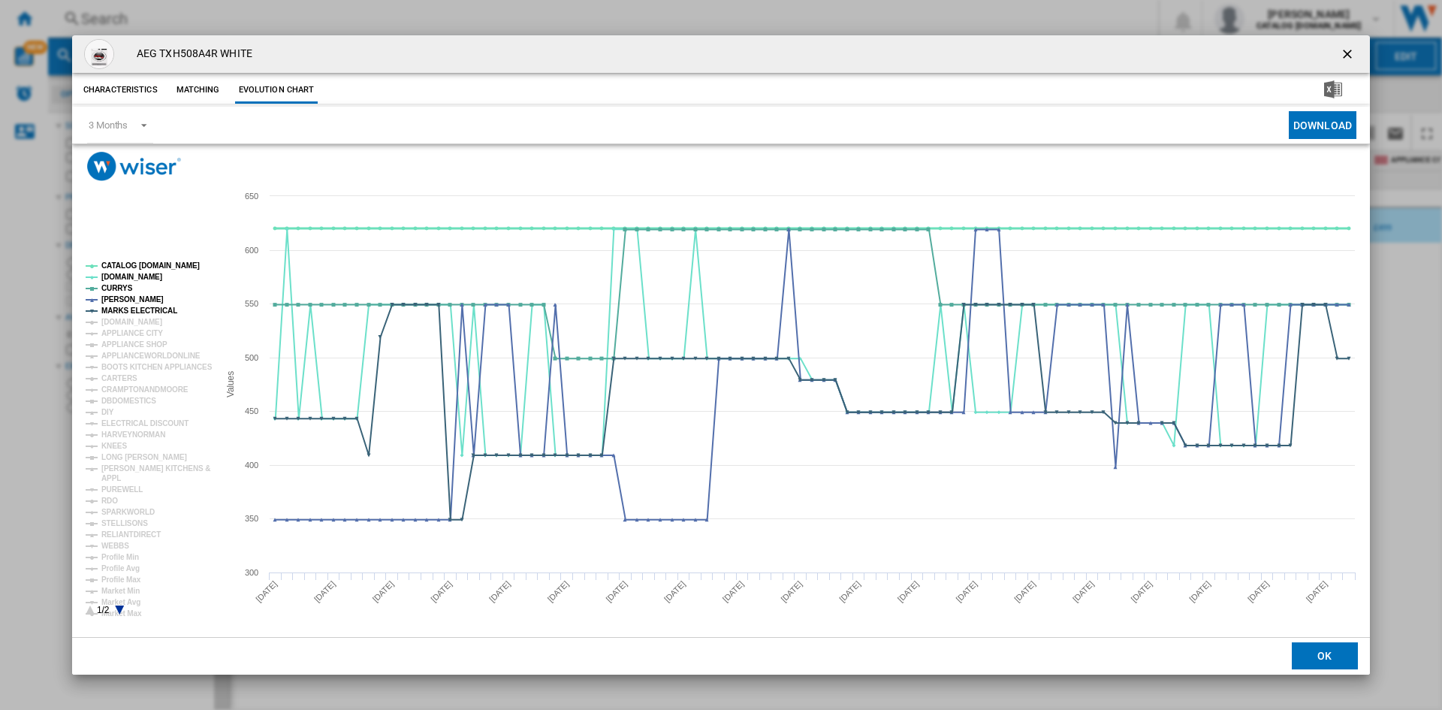
click at [156, 268] on tspan "CATALOG [DOMAIN_NAME]" at bounding box center [150, 265] width 98 height 8
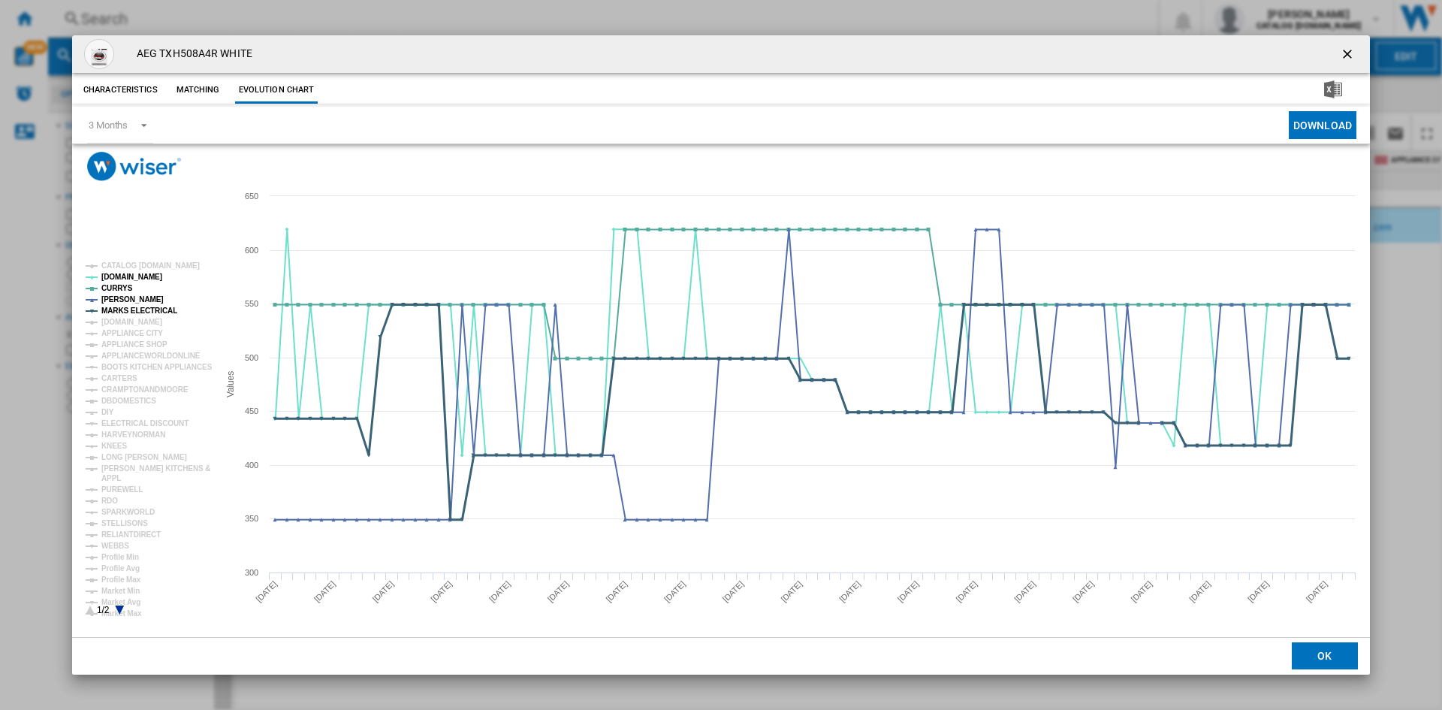
click at [153, 314] on tspan "MARKS ELECTRICAL" at bounding box center [139, 310] width 76 height 8
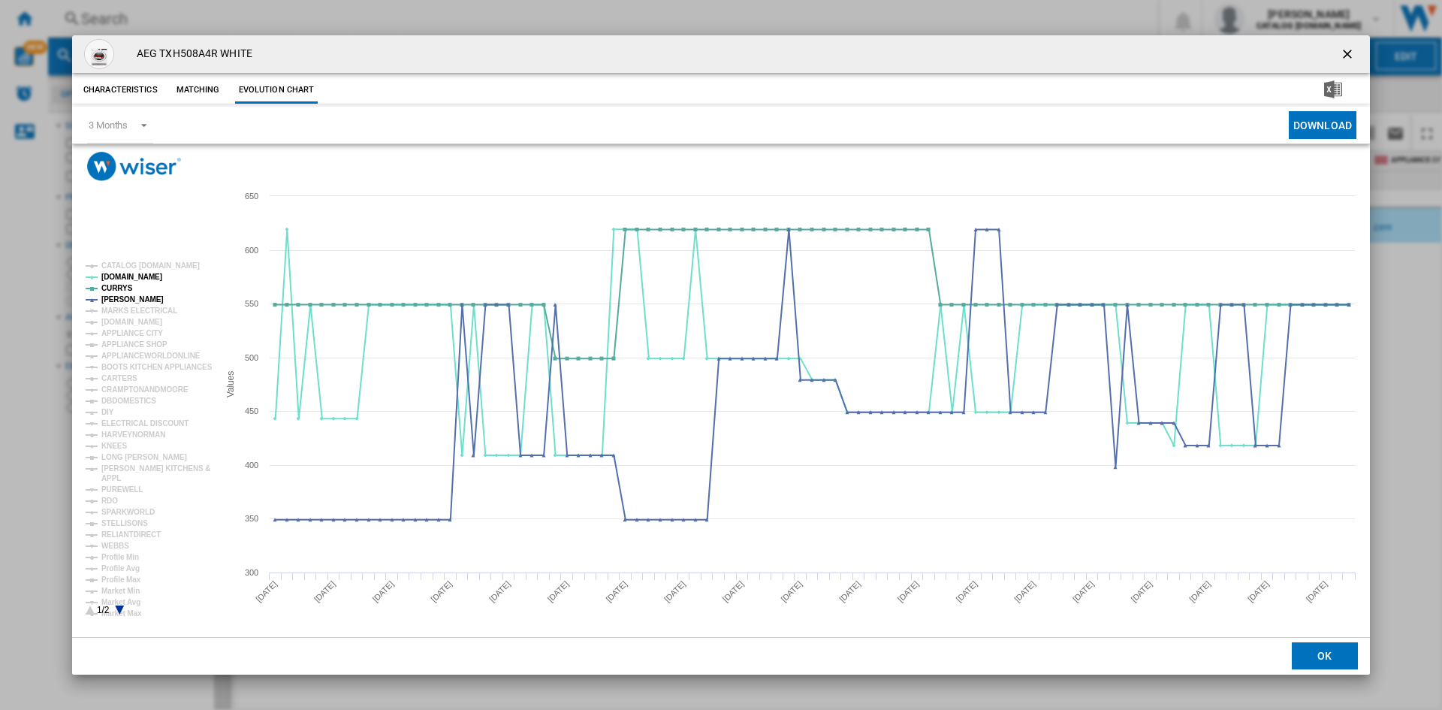
click at [182, 261] on rect "Product popup" at bounding box center [146, 438] width 133 height 365
click at [183, 264] on tspan "CATALOG [DOMAIN_NAME]" at bounding box center [150, 265] width 98 height 8
